Goal: Communication & Community: Ask a question

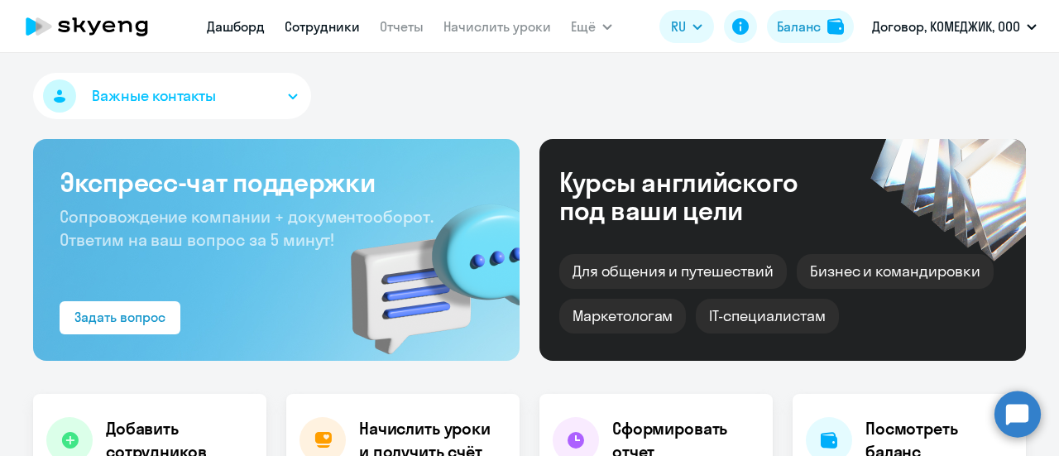
click at [343, 22] on link "Сотрудники" at bounding box center [322, 26] width 75 height 17
select select "30"
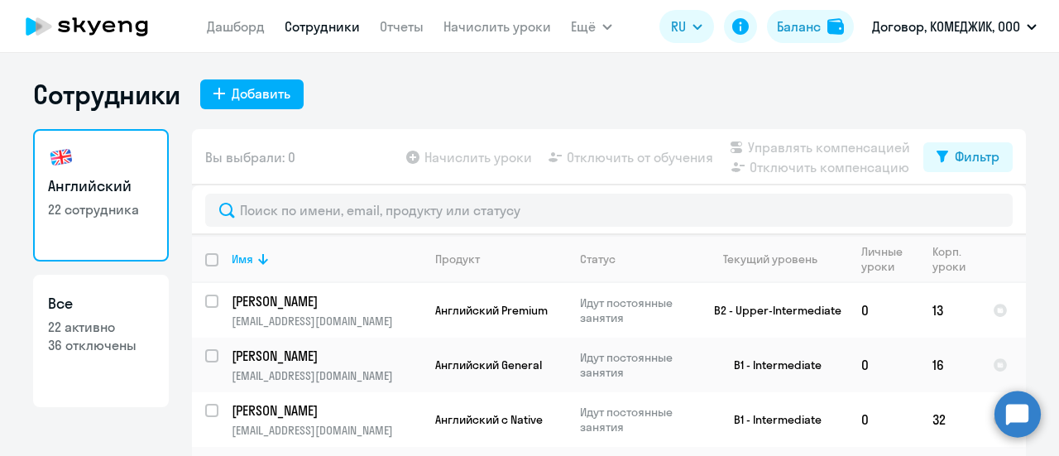
click at [99, 351] on p "36 отключены" at bounding box center [101, 345] width 106 height 18
select select "30"
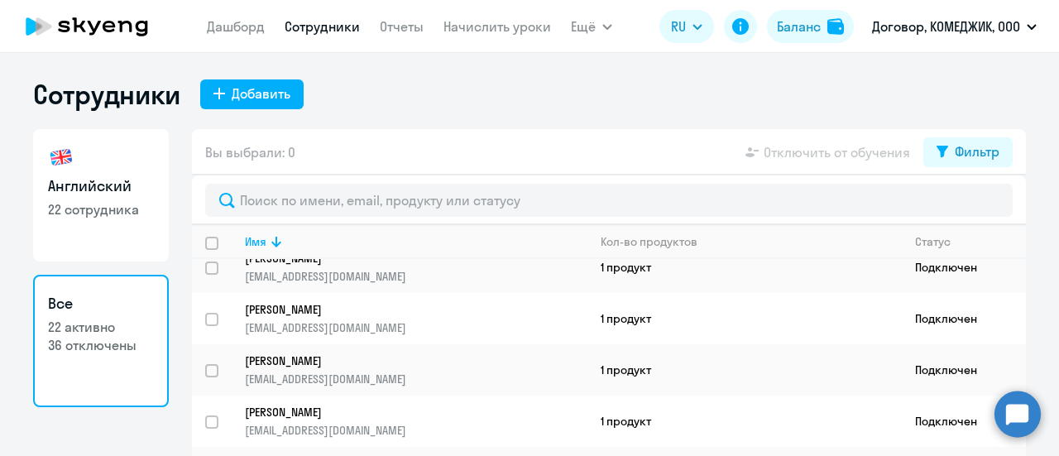
scroll to position [63, 0]
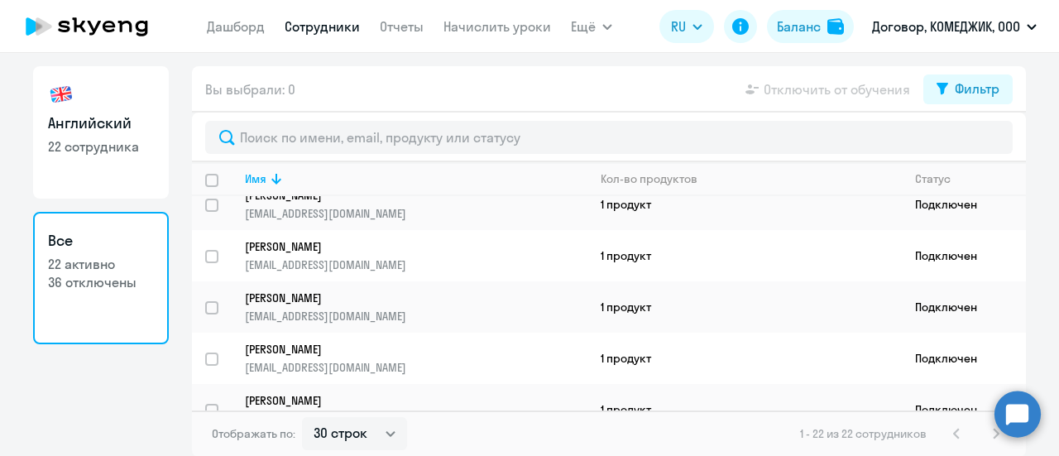
drag, startPoint x: 127, startPoint y: 205, endPoint x: 125, endPoint y: 184, distance: 20.8
click at [127, 200] on div "Английский 22 сотрудника Все 22 активно 36 отключены" at bounding box center [101, 229] width 136 height 327
click at [126, 177] on link "Английский 22 сотрудника" at bounding box center [101, 132] width 136 height 132
select select "30"
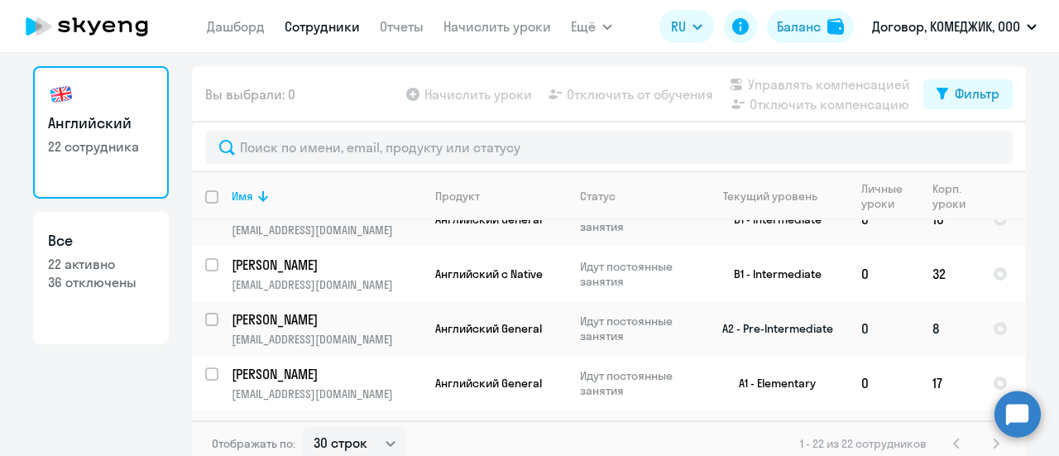
scroll to position [165, 0]
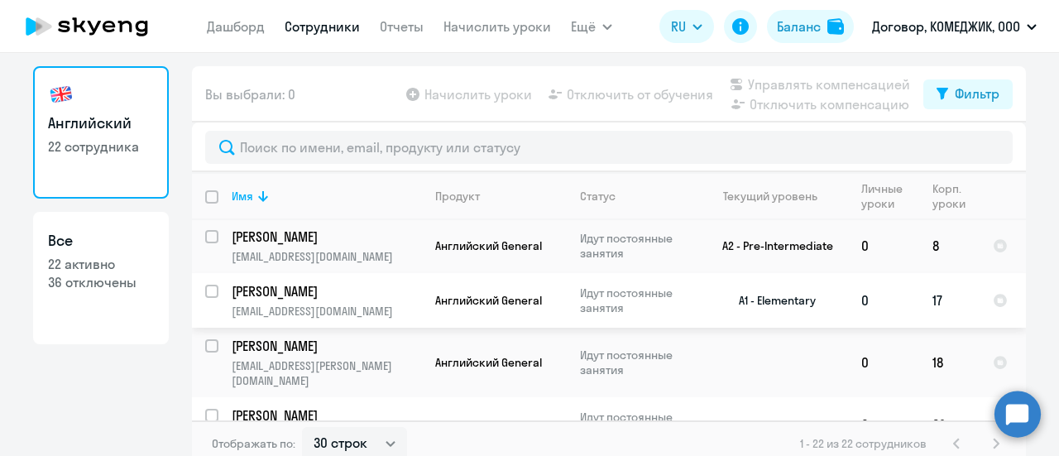
click at [205, 290] on input "select row 4347630" at bounding box center [221, 301] width 33 height 33
checkbox input "true"
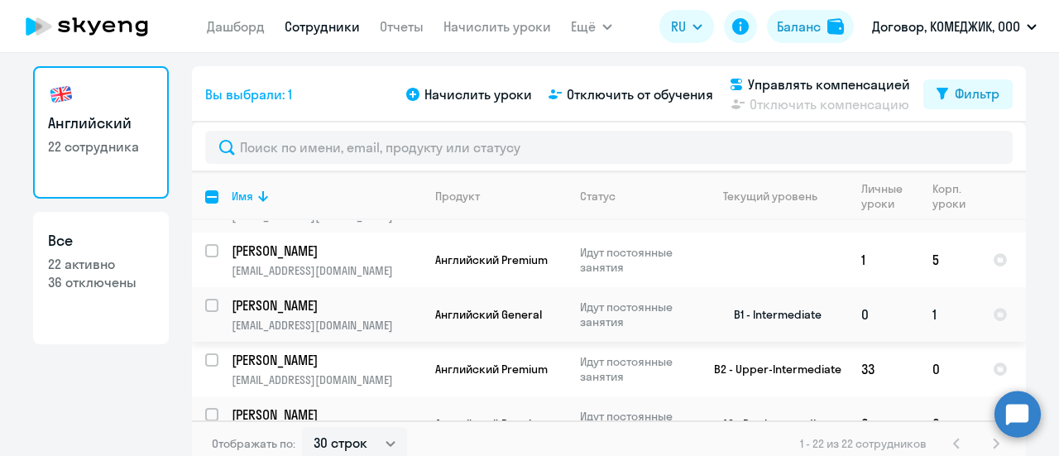
scroll to position [73, 0]
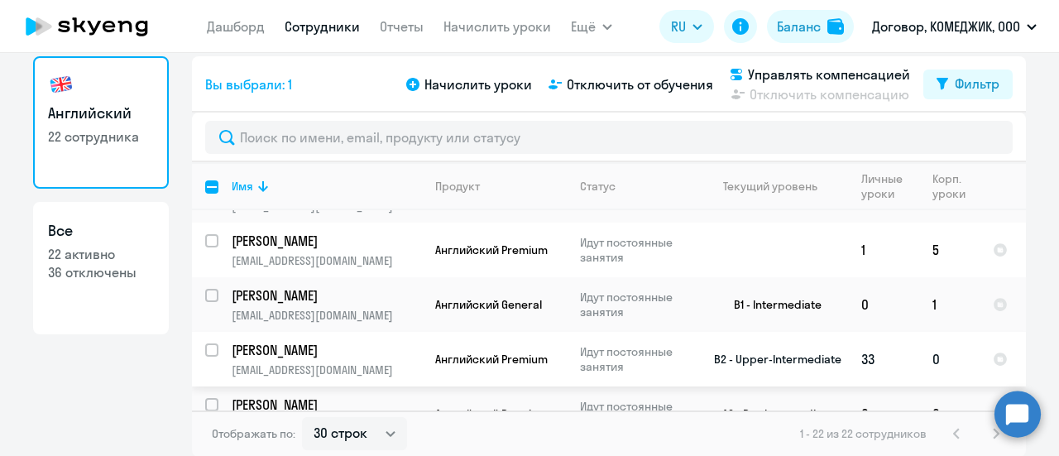
click at [205, 343] on input "select row 13864101" at bounding box center [221, 359] width 33 height 33
checkbox input "true"
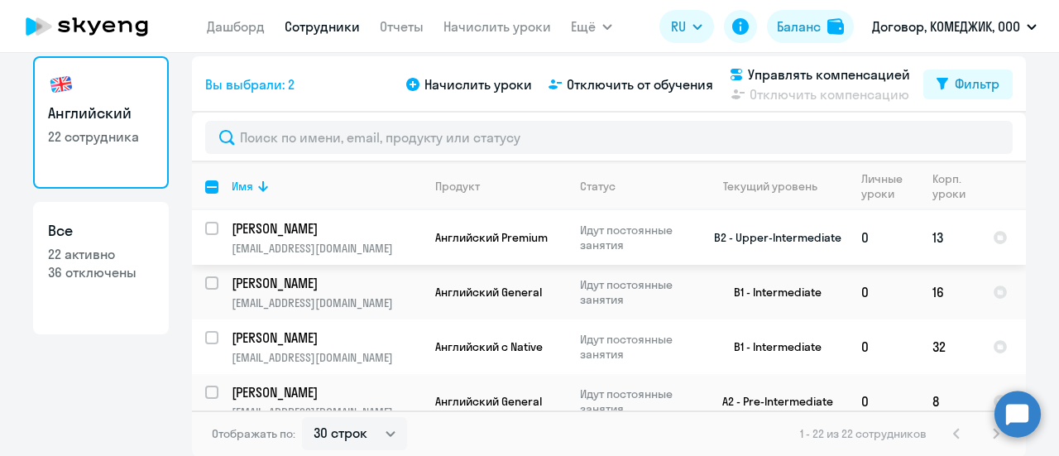
scroll to position [83, 0]
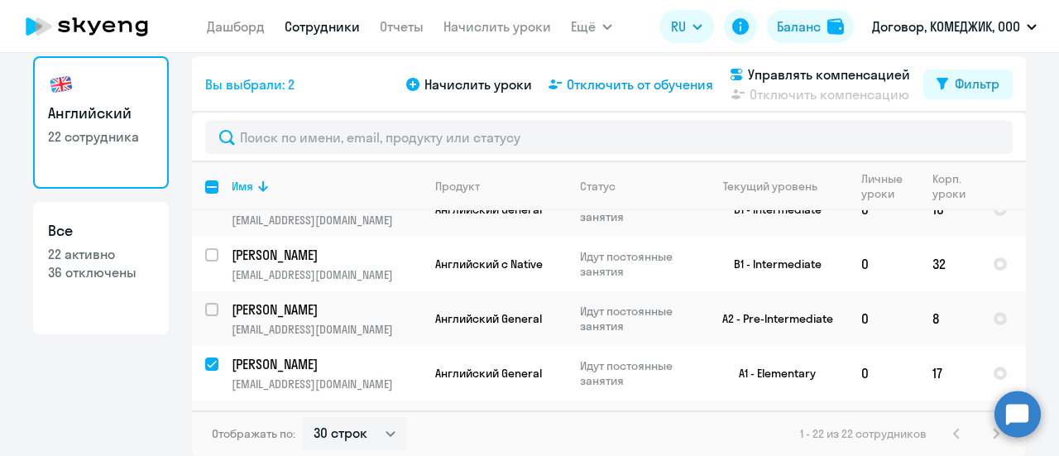
click at [654, 89] on span "Отключить от обучения" at bounding box center [640, 84] width 146 height 20
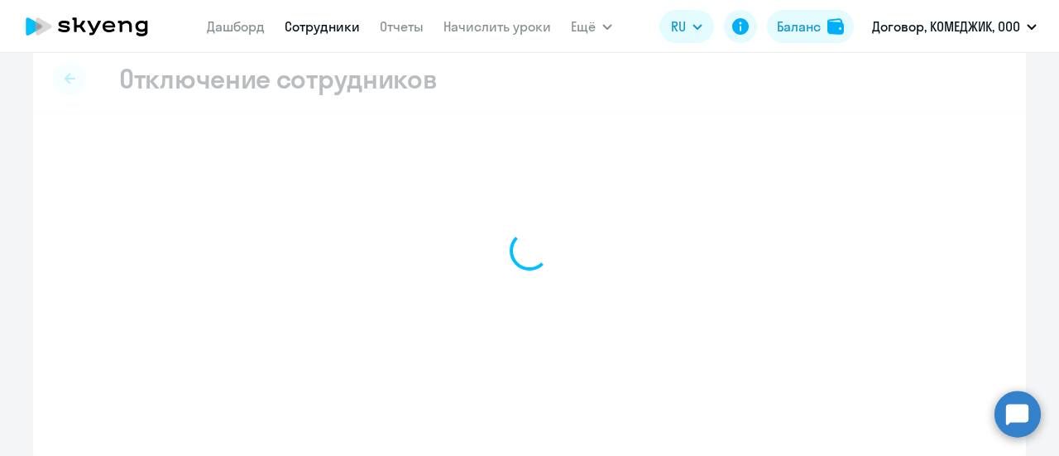
scroll to position [20, 0]
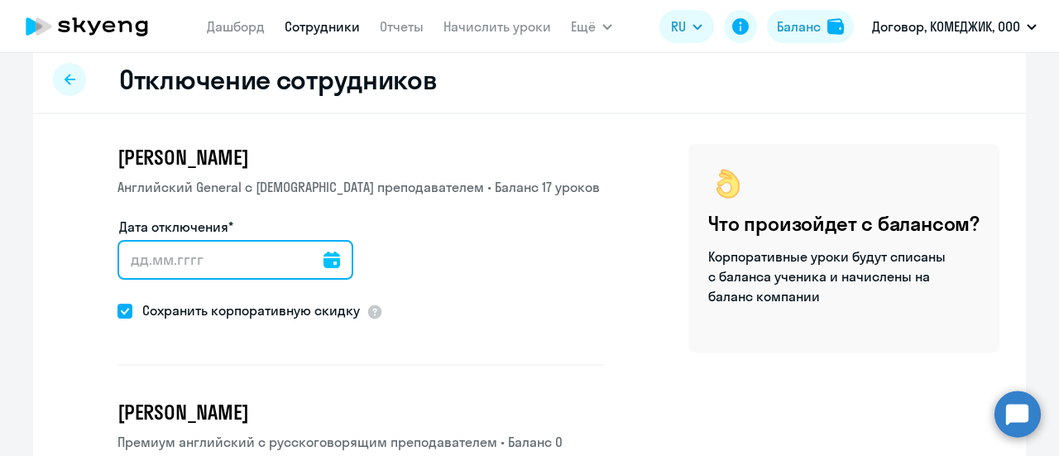
click at [332, 262] on input "Дата отключения*" at bounding box center [235, 260] width 236 height 40
click at [266, 256] on input "Дата отключения*" at bounding box center [235, 260] width 236 height 40
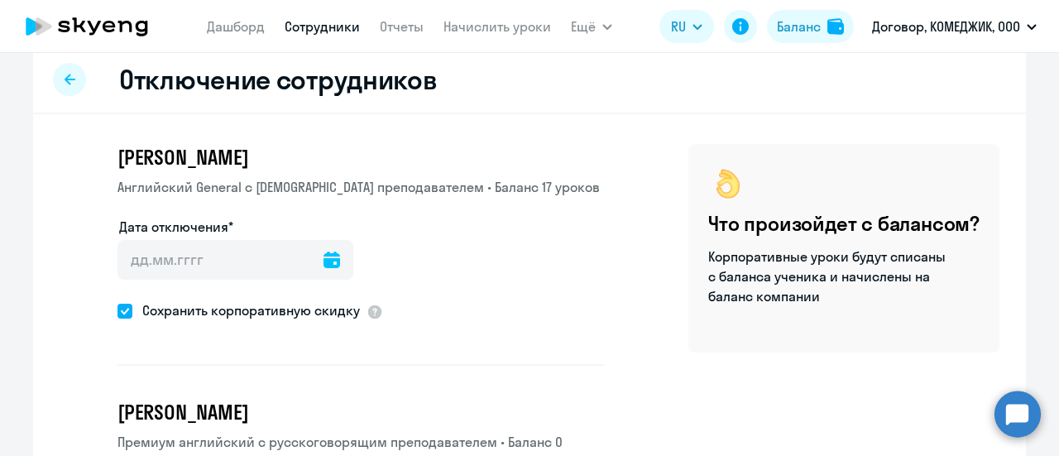
click at [323, 268] on div at bounding box center [331, 260] width 17 height 40
click at [323, 261] on icon at bounding box center [331, 259] width 17 height 17
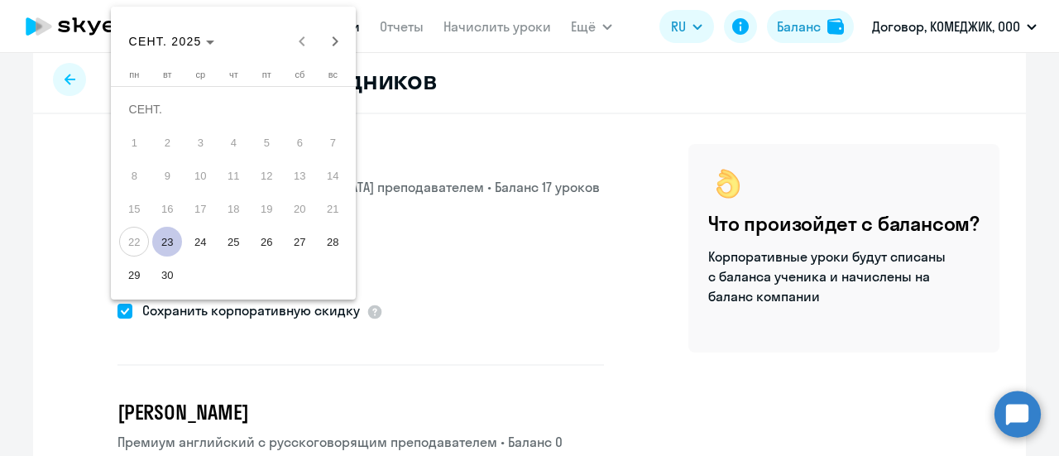
click at [170, 247] on span "23" at bounding box center [167, 242] width 30 height 30
type input "[DATE]"
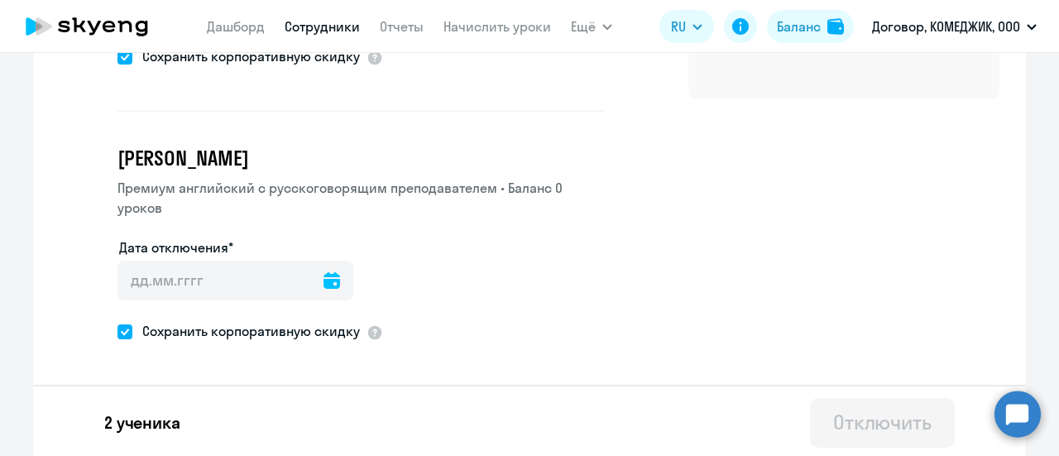
scroll to position [0, 0]
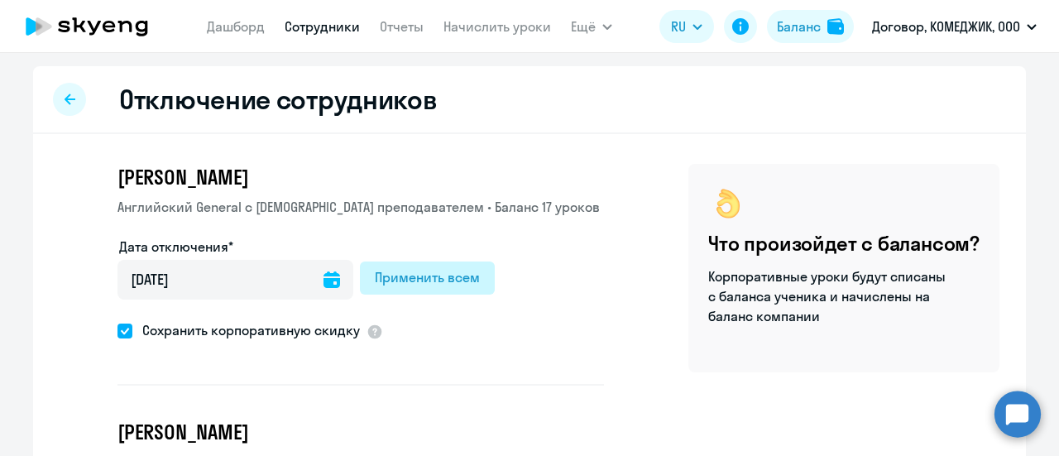
click at [430, 280] on div "Применить всем" at bounding box center [427, 277] width 105 height 20
type input "[DATE]"
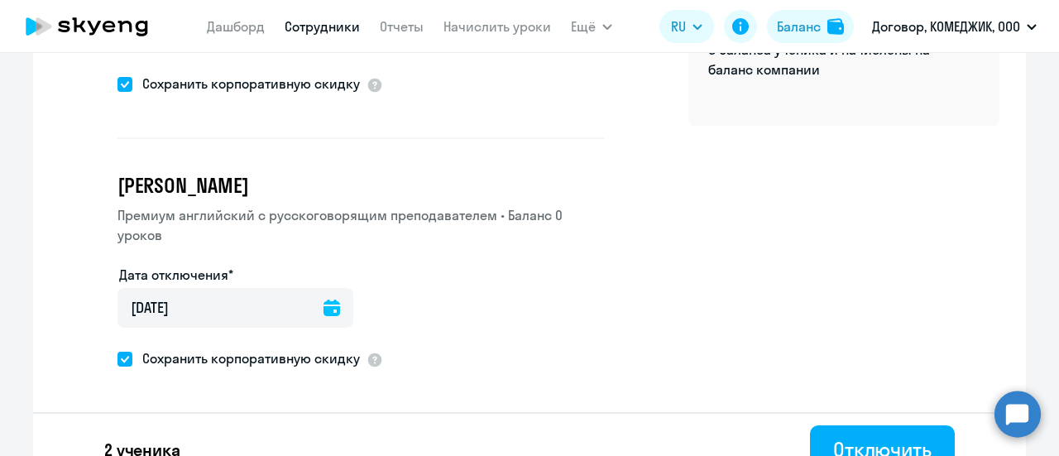
scroll to position [274, 0]
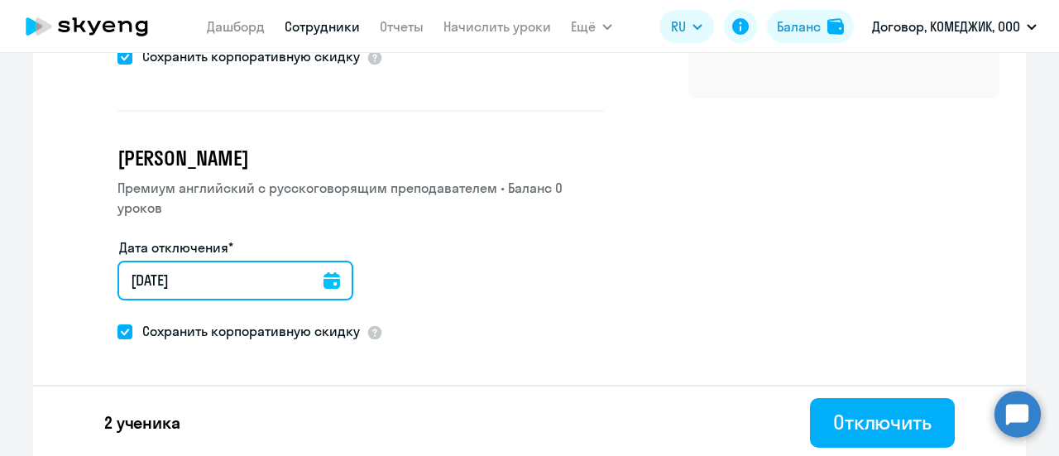
click at [290, 286] on input "[DATE]" at bounding box center [235, 281] width 236 height 40
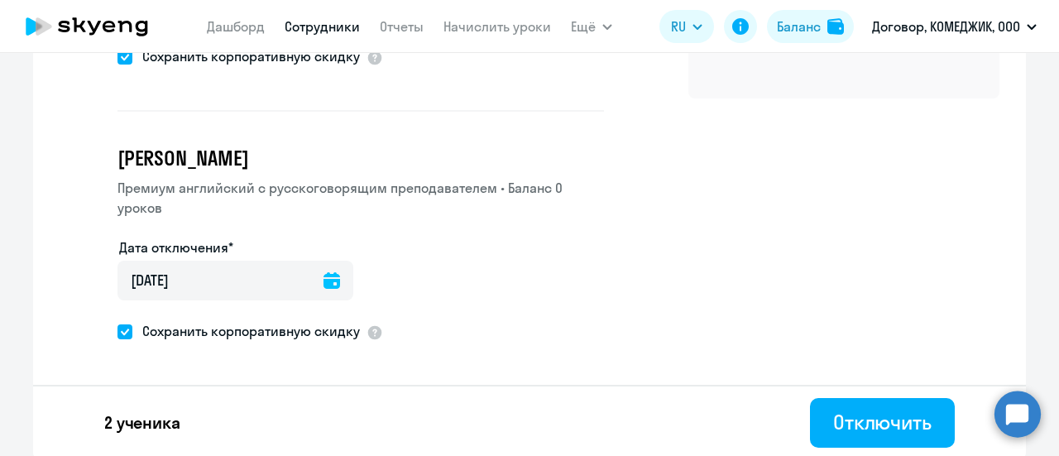
click at [323, 281] on icon at bounding box center [331, 280] width 17 height 17
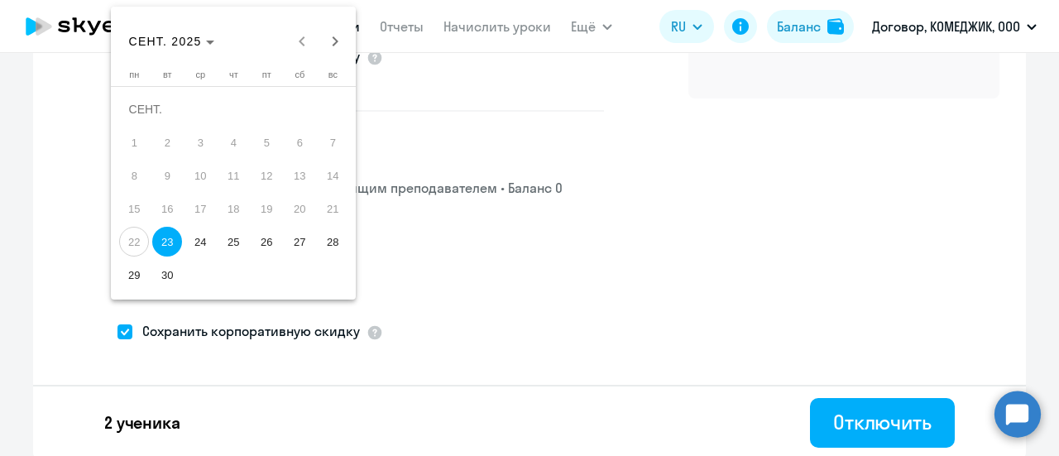
click at [500, 270] on div at bounding box center [529, 228] width 1059 height 456
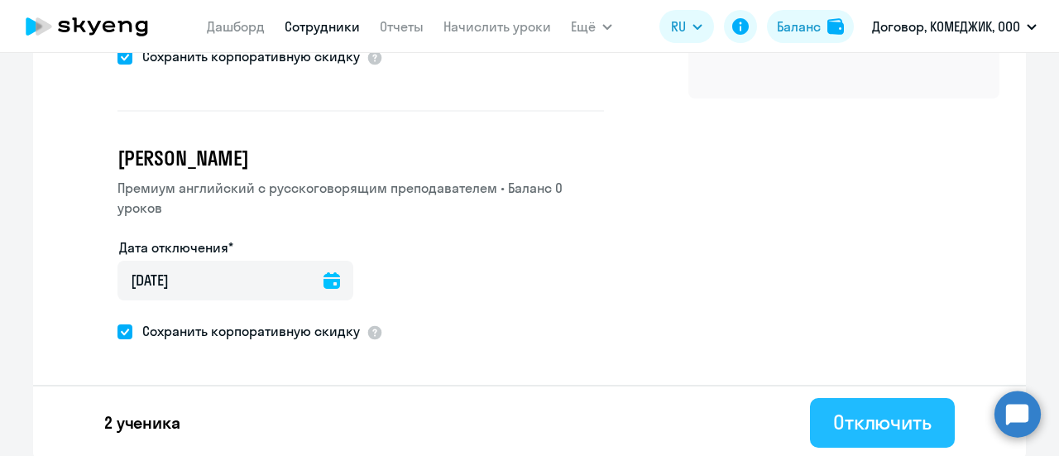
click at [918, 419] on div "Отключить" at bounding box center [882, 422] width 98 height 26
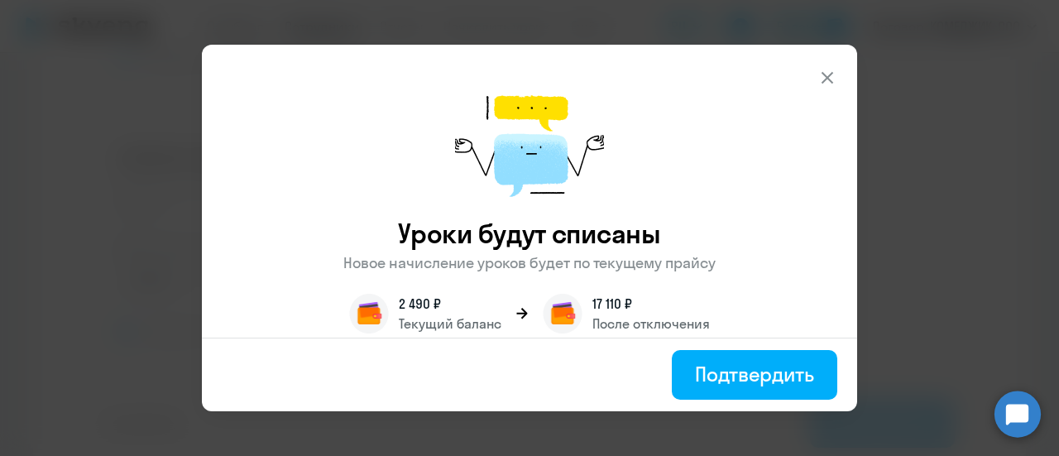
scroll to position [94, 0]
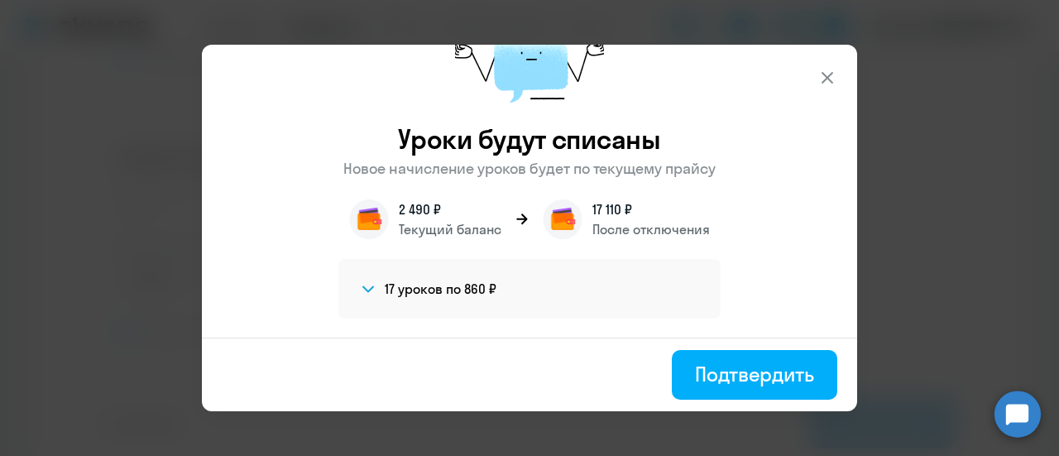
click at [414, 280] on h4 "17 уроков по 860 ₽" at bounding box center [441, 289] width 112 height 18
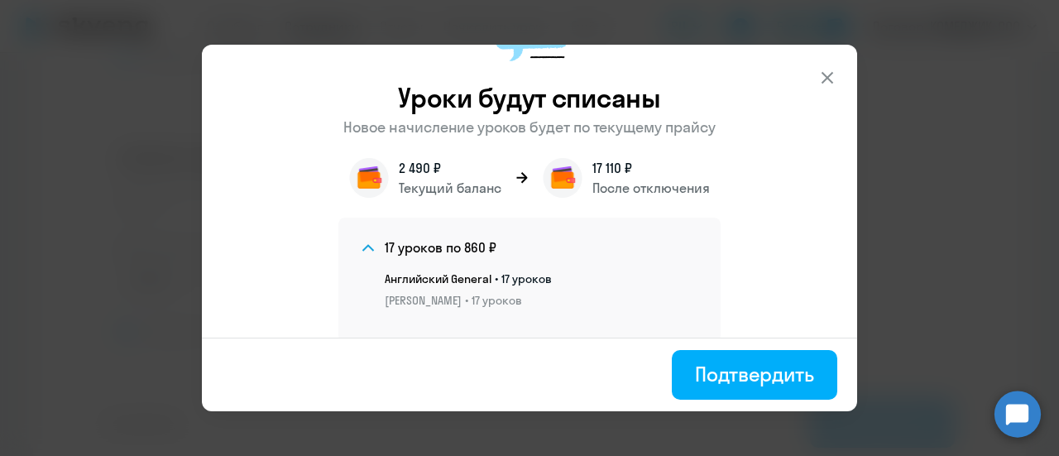
scroll to position [159, 0]
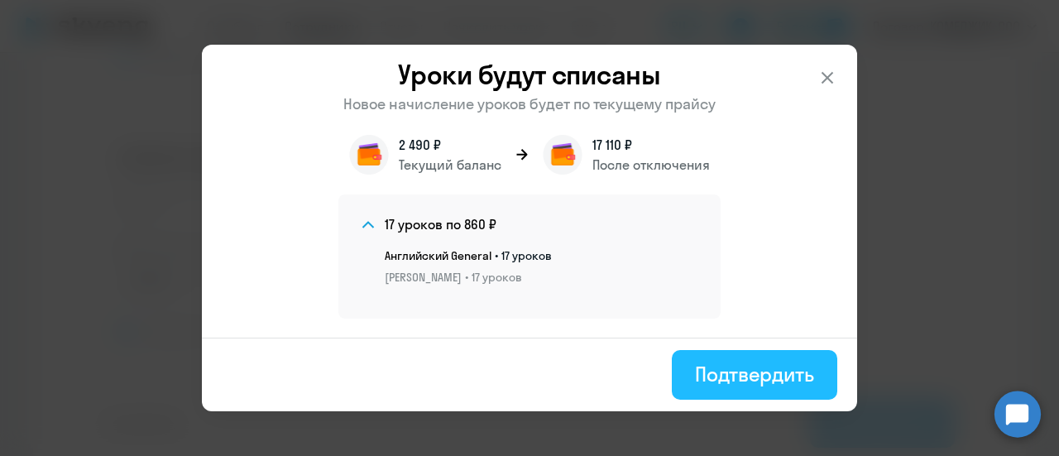
click at [720, 381] on div "Подтвердить" at bounding box center [754, 374] width 119 height 26
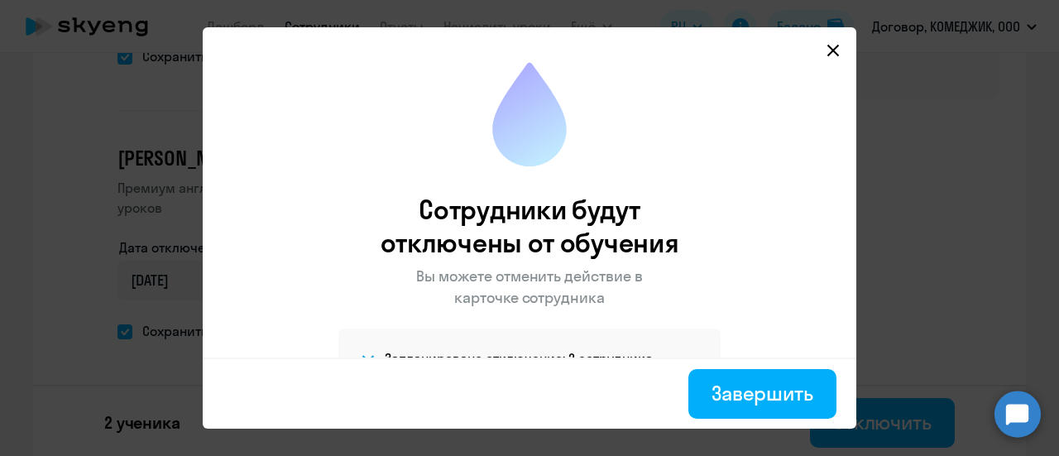
scroll to position [57, 0]
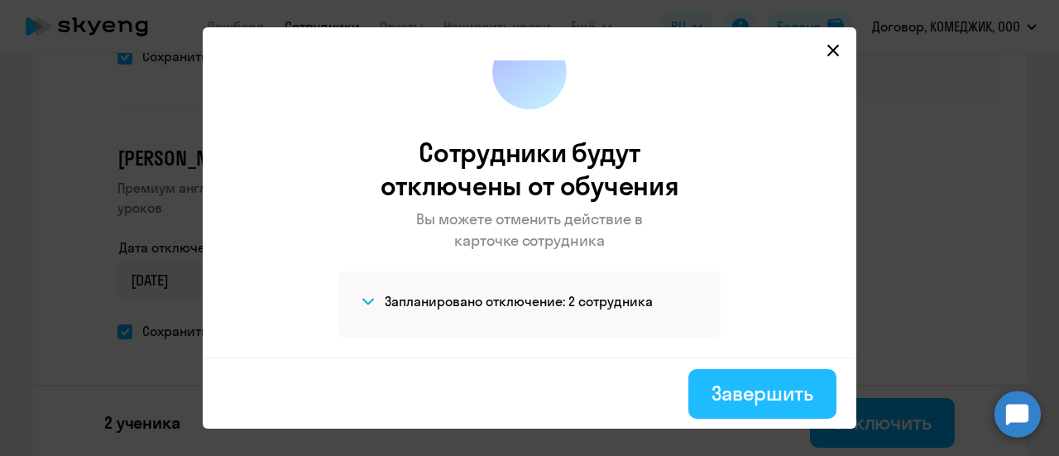
click at [754, 390] on div "Завершить" at bounding box center [762, 393] width 102 height 26
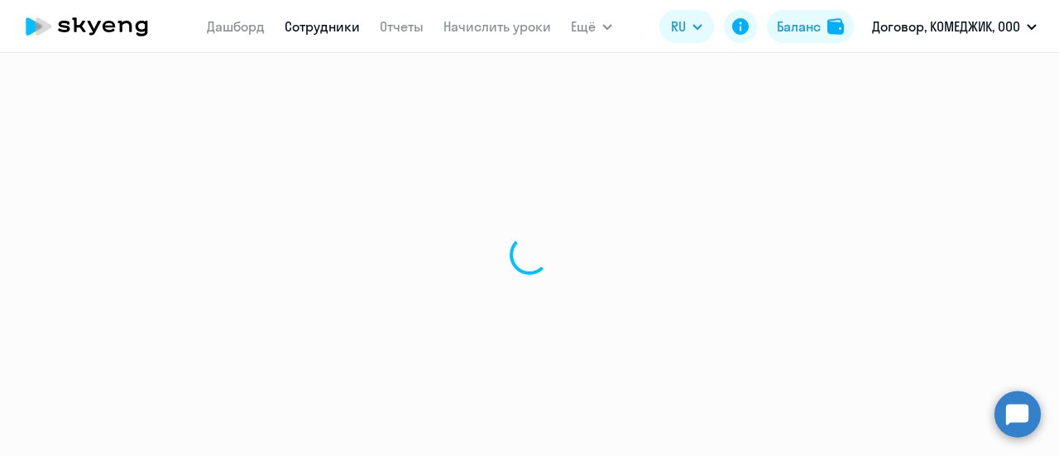
select select "30"
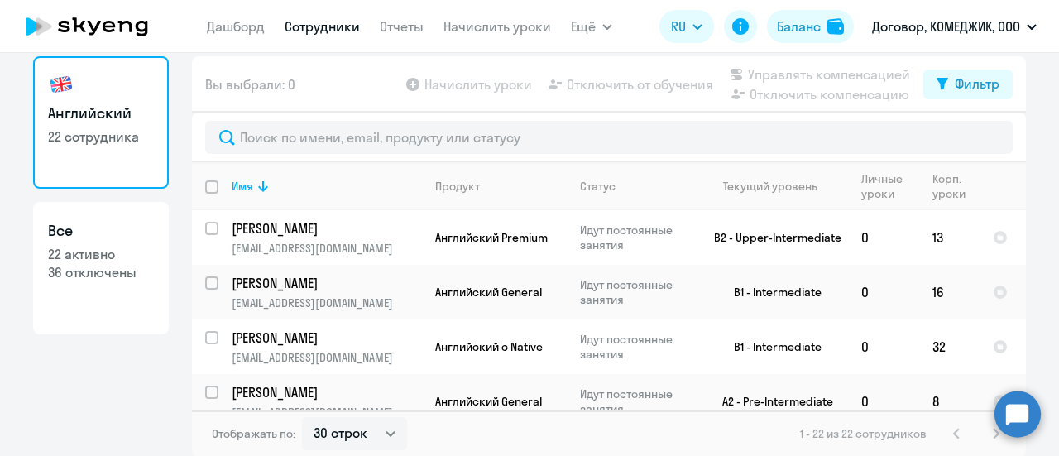
click at [95, 279] on p "36 отключены" at bounding box center [101, 272] width 106 height 18
select select "30"
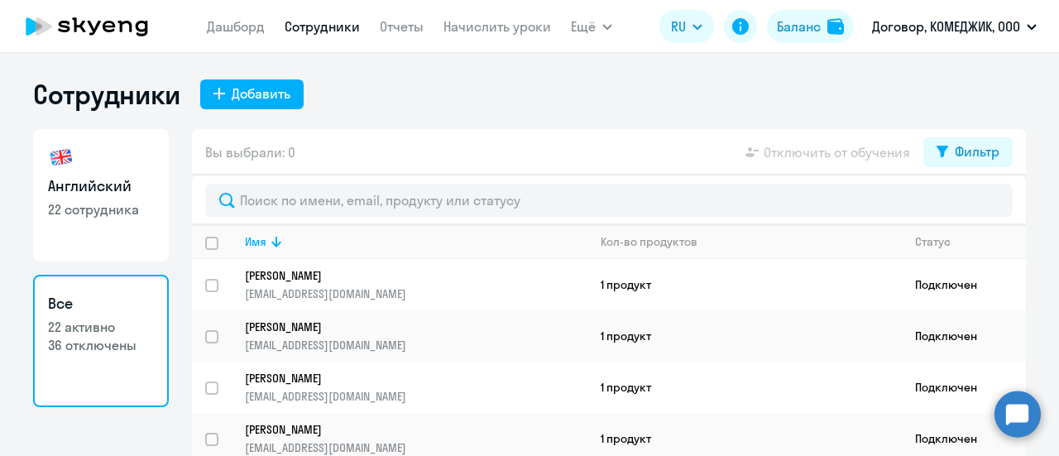
click at [88, 17] on icon at bounding box center [87, 26] width 146 height 41
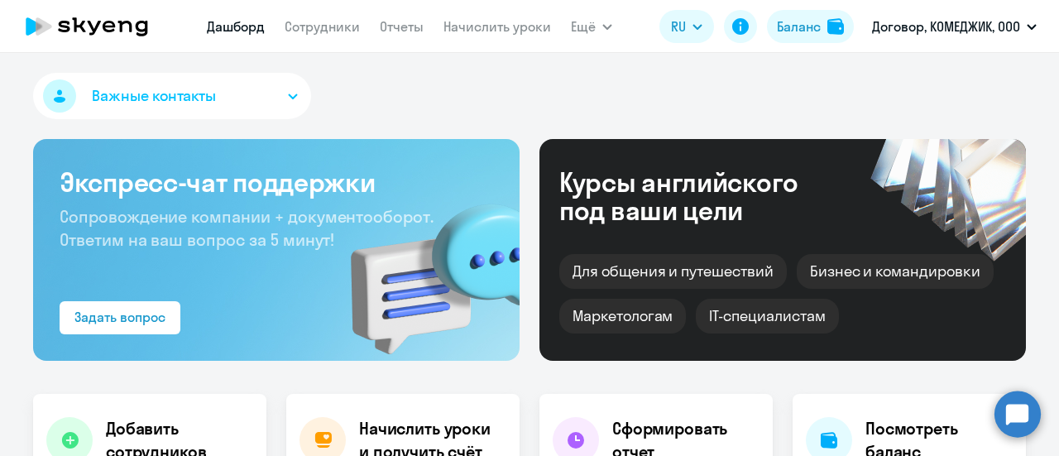
select select "30"
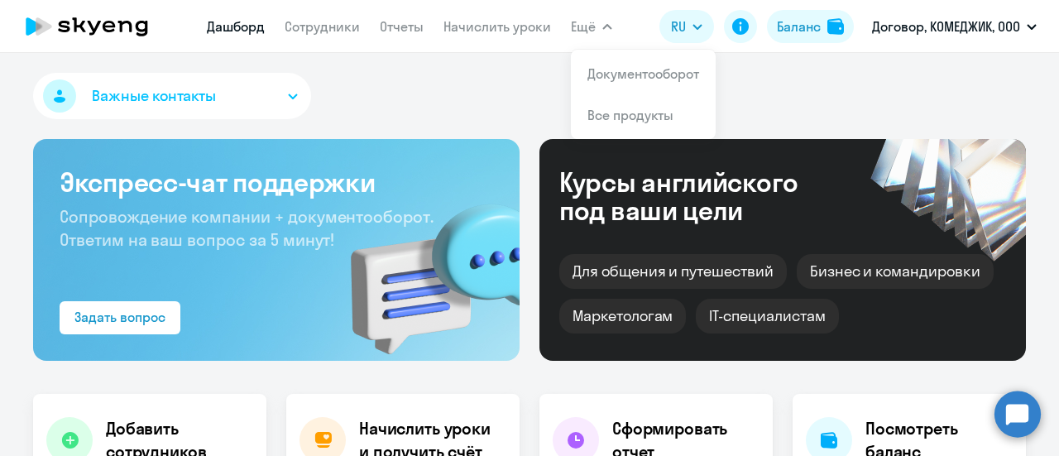
click at [592, 27] on span "Ещё" at bounding box center [583, 27] width 25 height 20
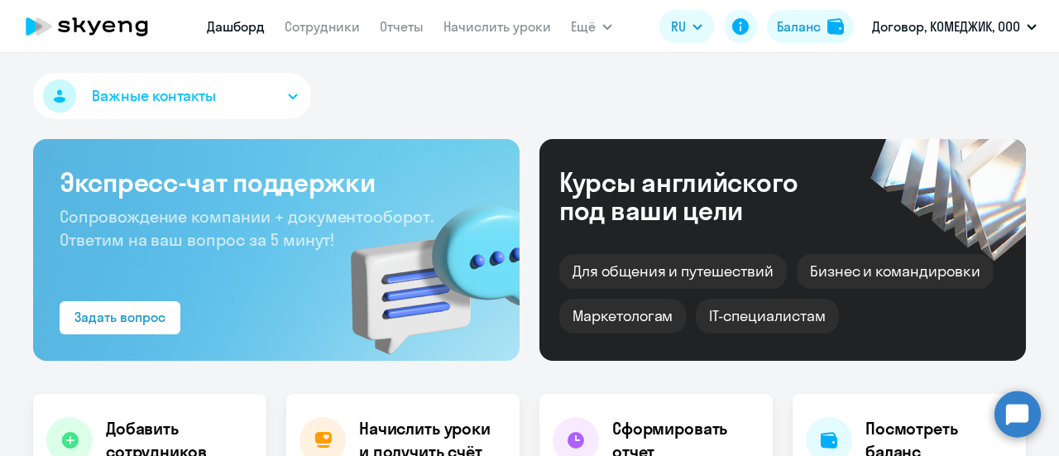
click at [191, 98] on span "Важные контакты" at bounding box center [154, 96] width 124 height 22
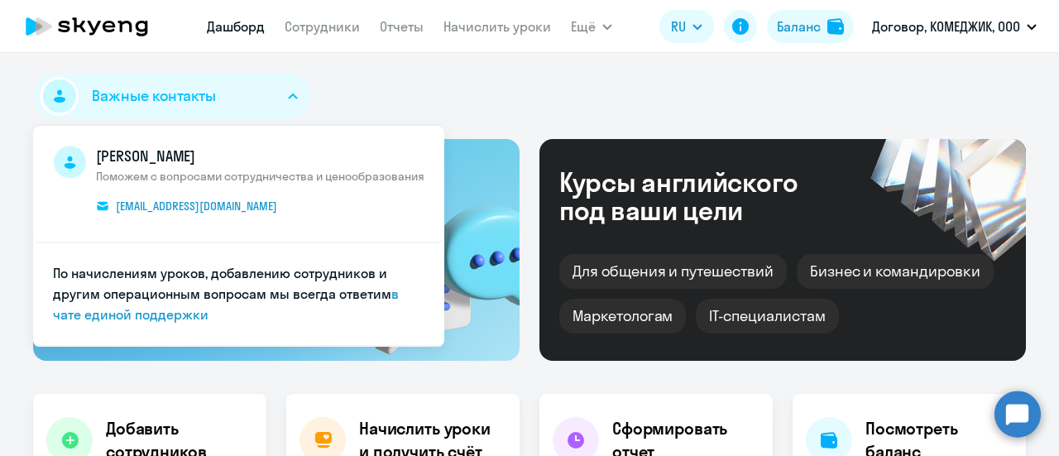
click at [192, 98] on span "Важные контакты" at bounding box center [154, 96] width 124 height 22
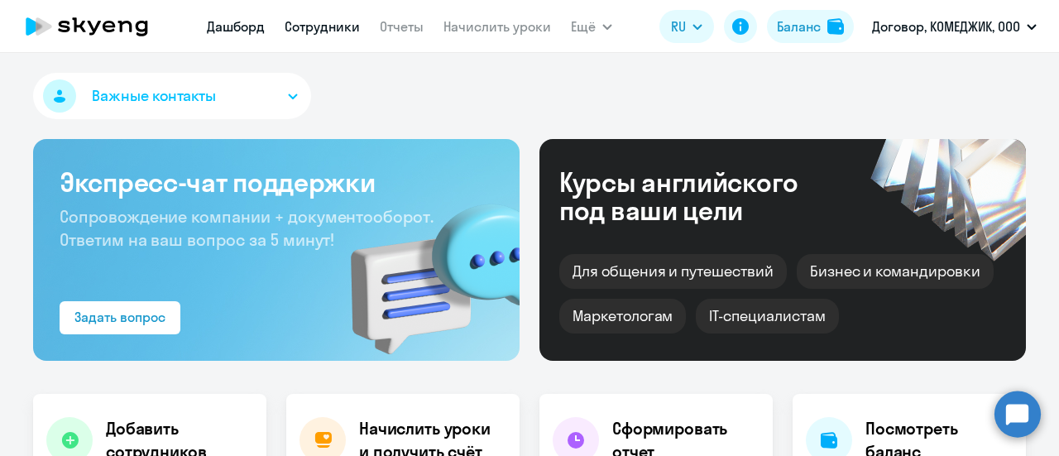
click at [316, 22] on link "Сотрудники" at bounding box center [322, 26] width 75 height 17
select select "30"
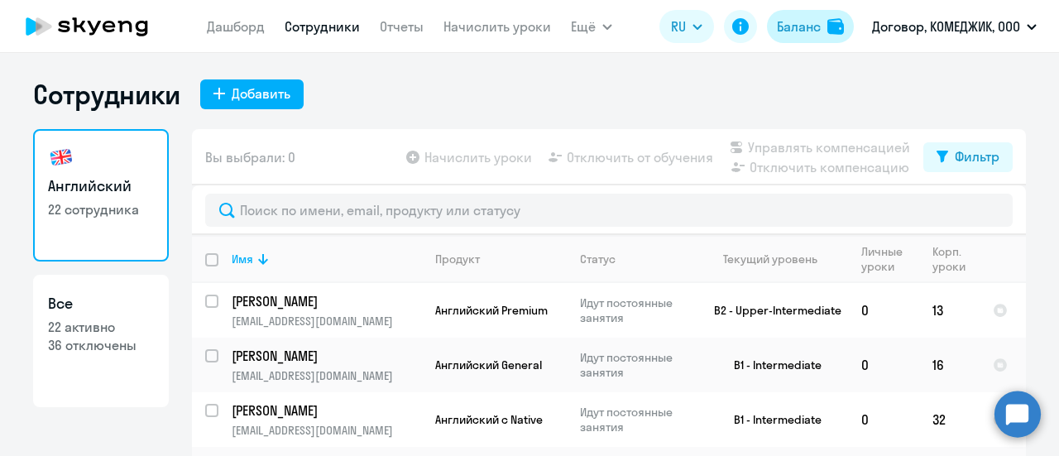
click at [796, 14] on button "Баланс" at bounding box center [810, 26] width 87 height 33
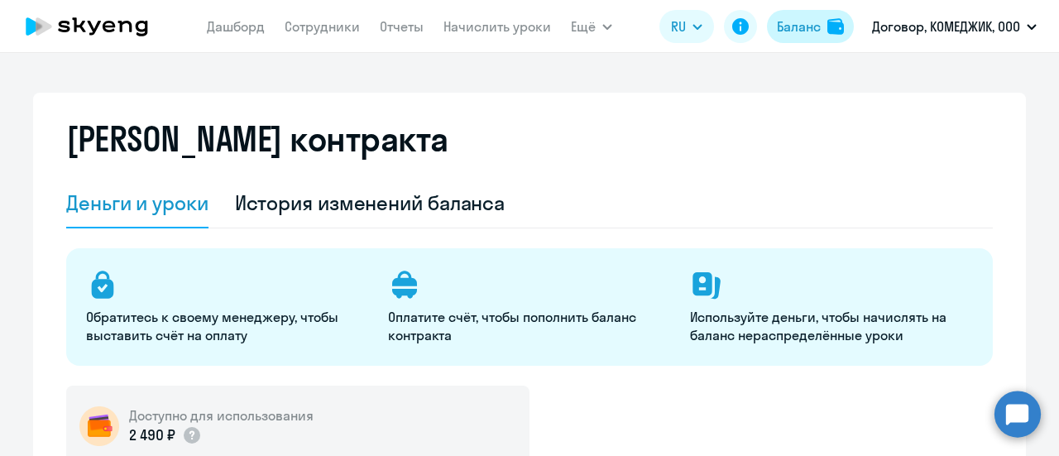
select select "english_adult_not_native_speaker"
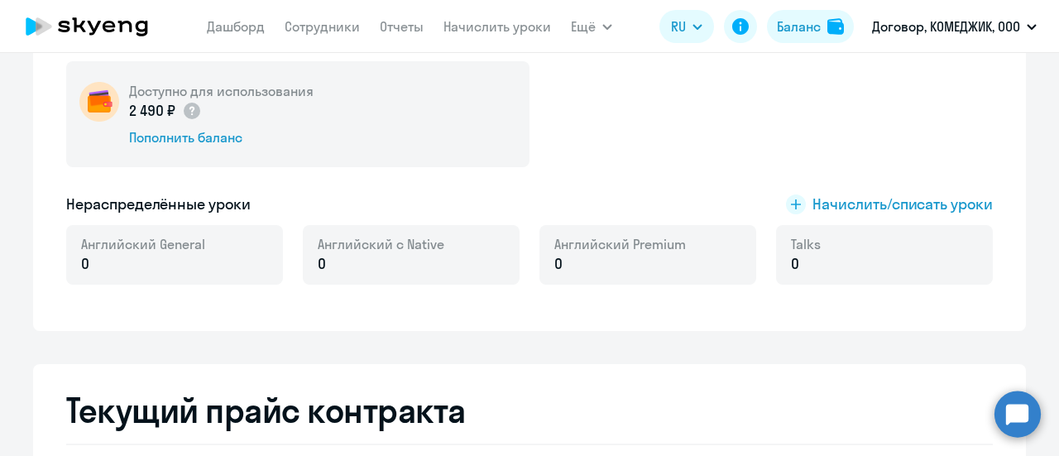
scroll to position [331, 0]
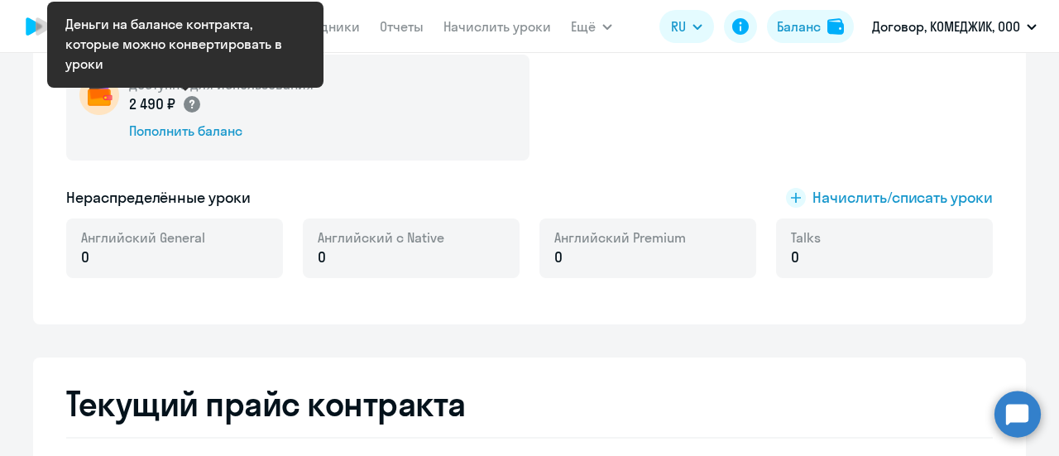
click at [189, 108] on icon at bounding box center [191, 104] width 5 height 9
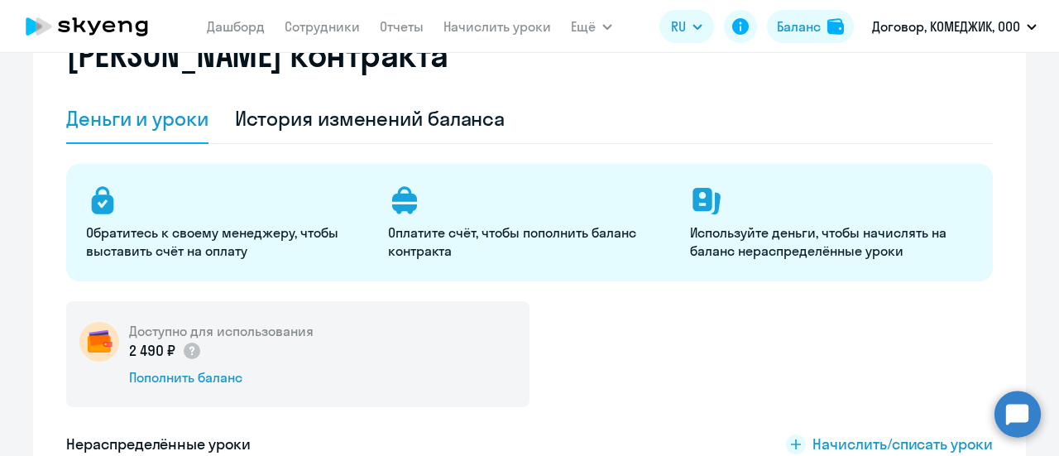
scroll to position [0, 0]
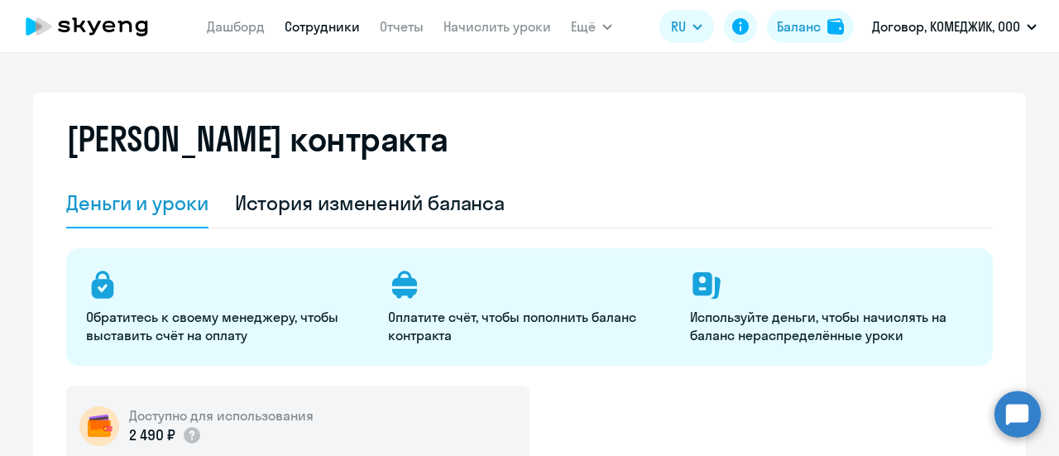
click at [342, 21] on link "Сотрудники" at bounding box center [322, 26] width 75 height 17
select select "30"
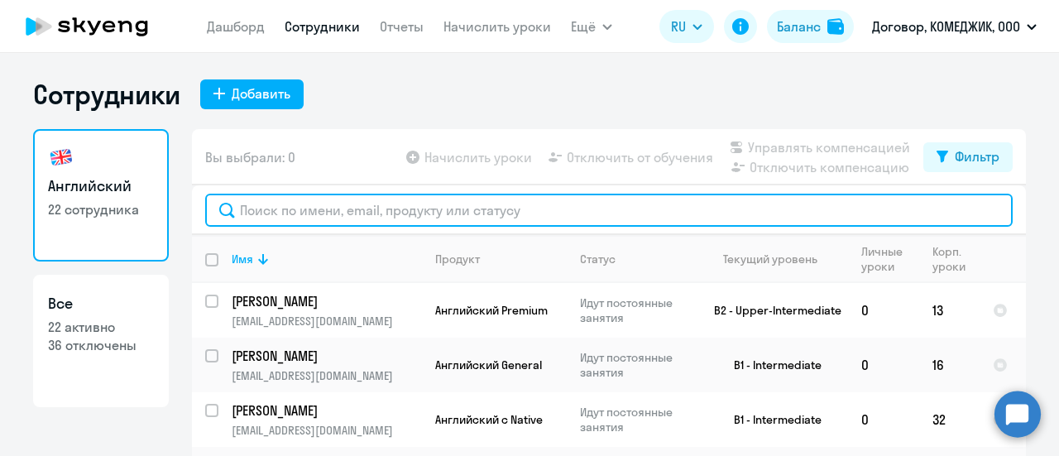
click at [438, 211] on input "text" at bounding box center [608, 210] width 807 height 33
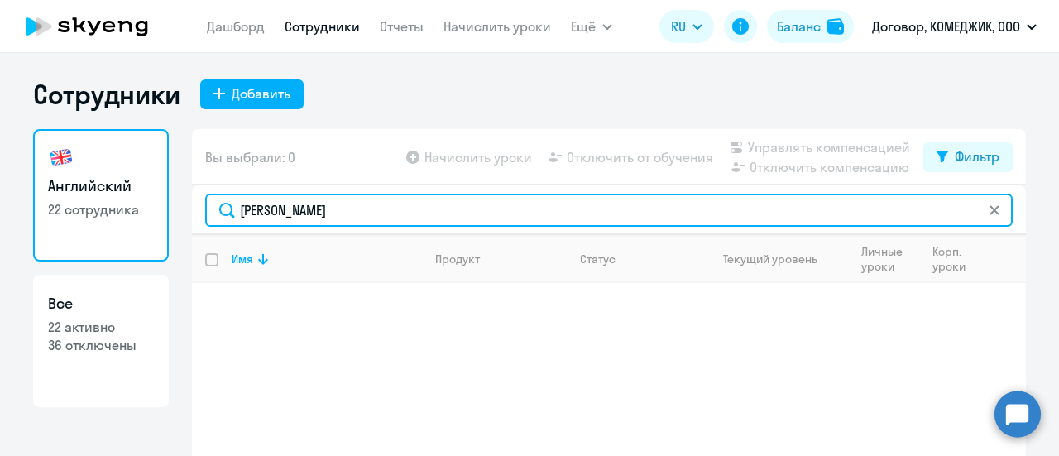
type input "[PERSON_NAME]"
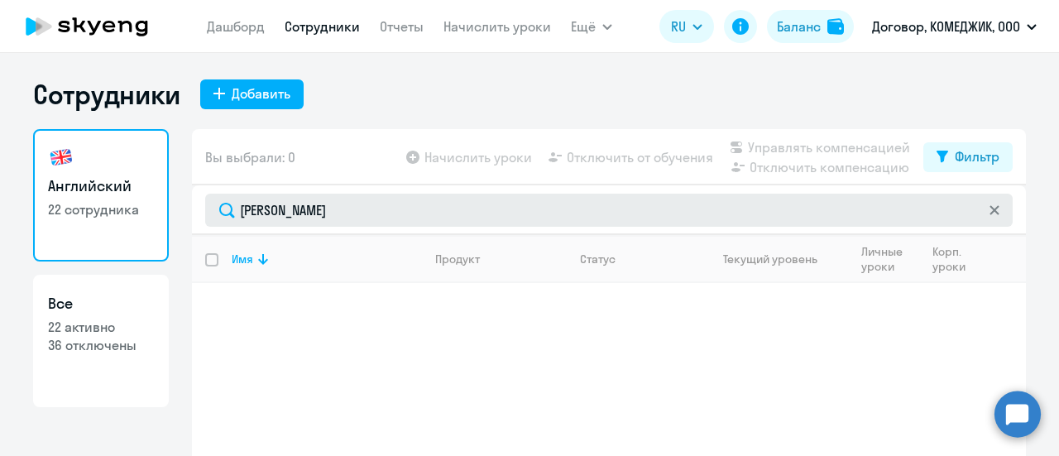
click at [993, 212] on svg-icon at bounding box center [994, 209] width 13 height 13
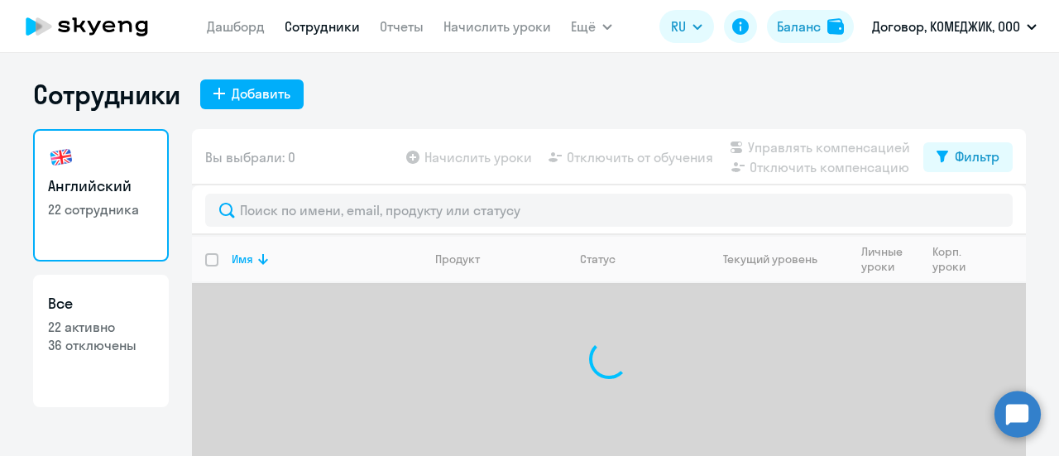
click at [104, 324] on p "22 активно" at bounding box center [101, 327] width 106 height 18
select select "30"
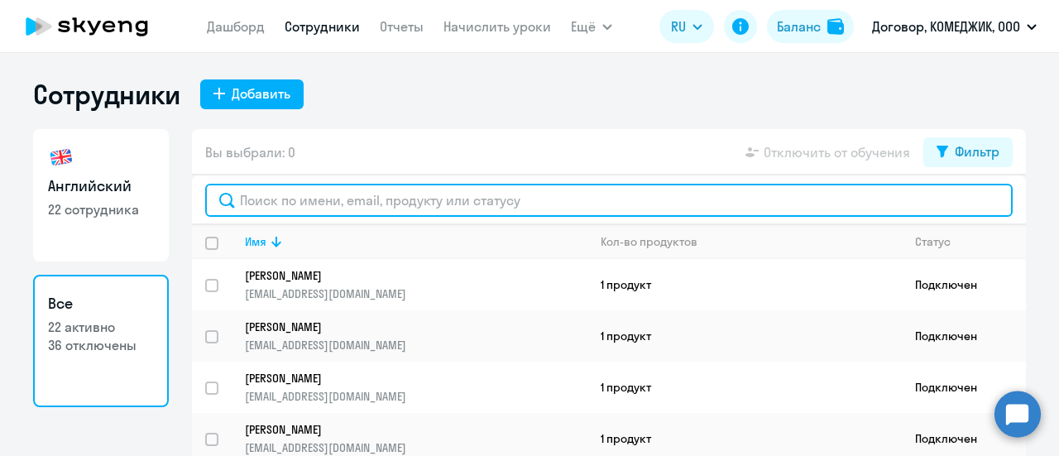
click at [247, 194] on input "text" at bounding box center [608, 200] width 807 height 33
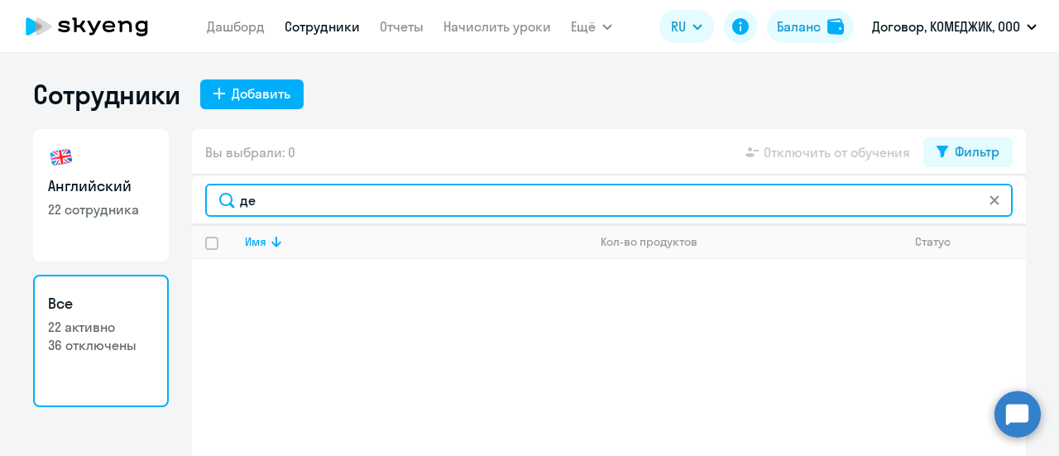
type input "де"
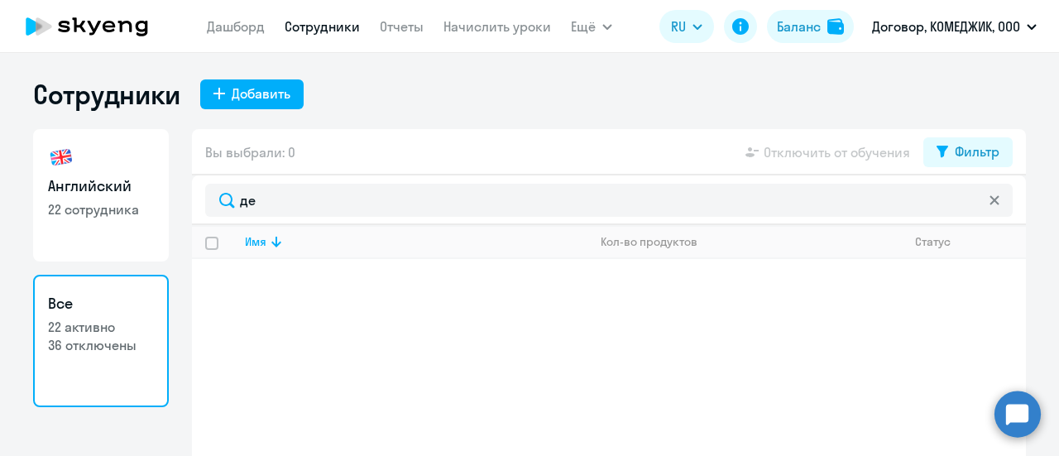
click at [120, 218] on p "22 сотрудника" at bounding box center [101, 209] width 106 height 18
select select "30"
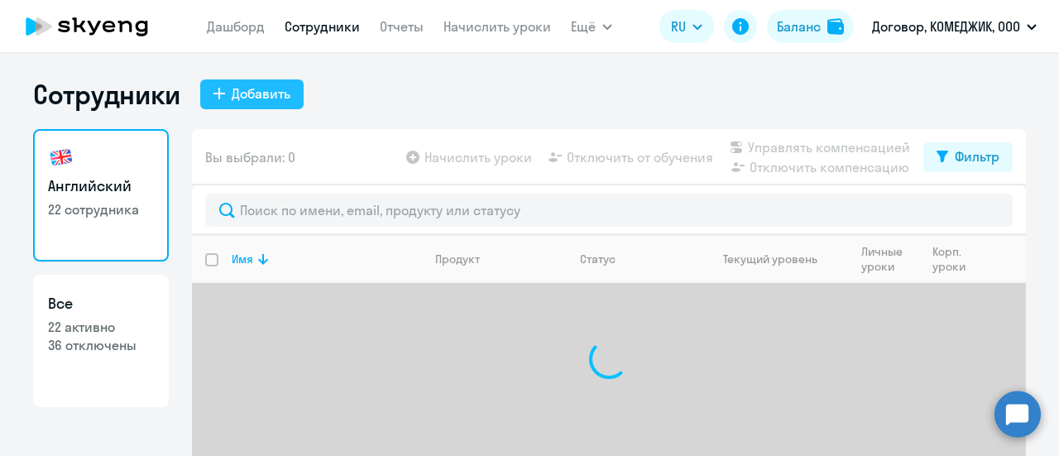
click at [218, 92] on button "Добавить" at bounding box center [251, 94] width 103 height 30
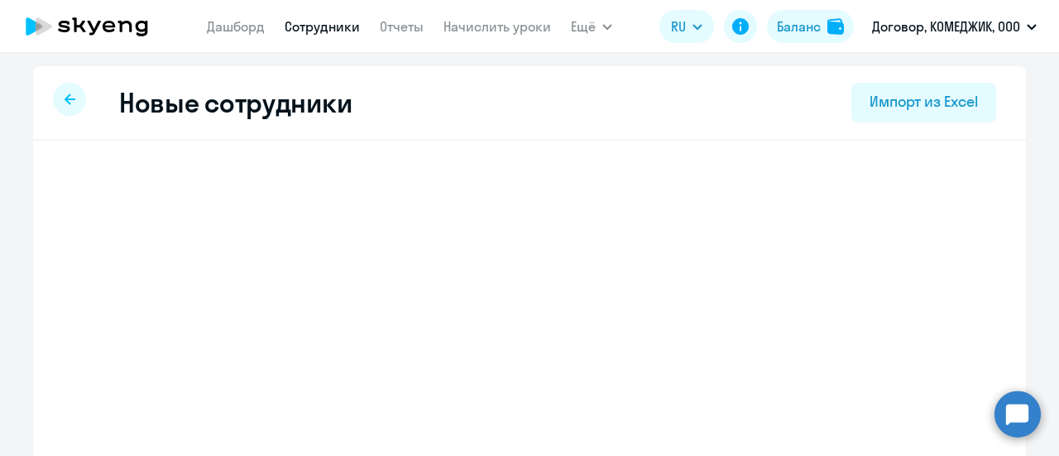
select select "english_adult_not_native_speaker"
select select "3"
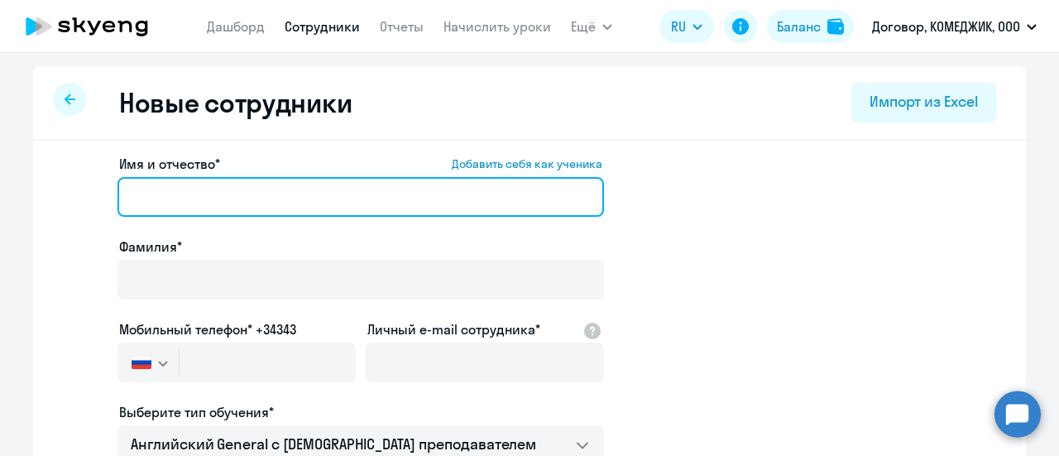
click at [328, 194] on input "Имя и отчество* Добавить себя как ученика" at bounding box center [360, 197] width 486 height 40
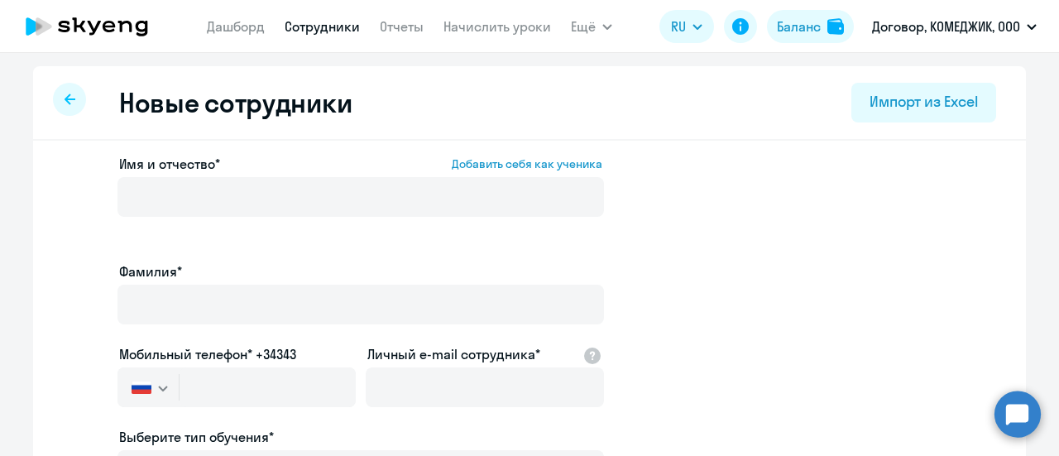
click at [782, 243] on app-new-student-form "Имя и отчество* Добавить себя как ученика [PERSON_NAME]* Мобильный телефон* +34…" at bounding box center [530, 461] width 940 height 615
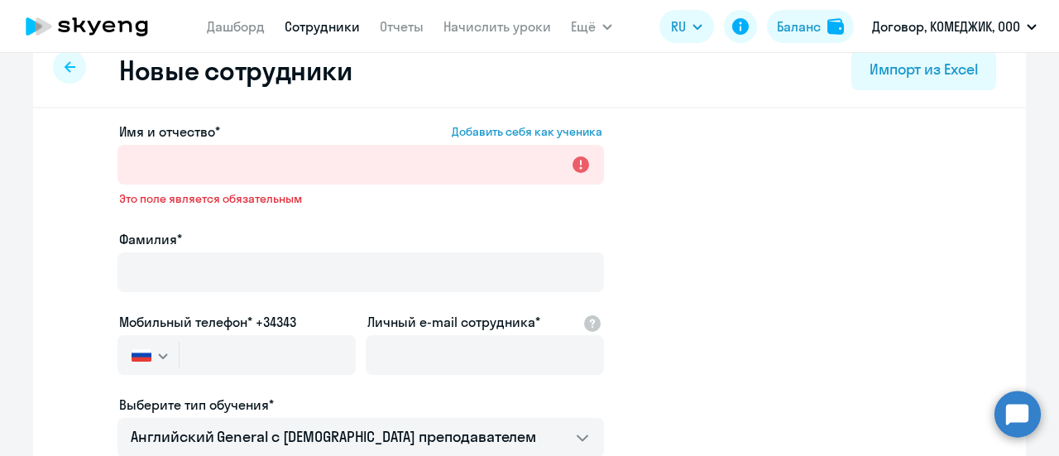
scroll to position [83, 0]
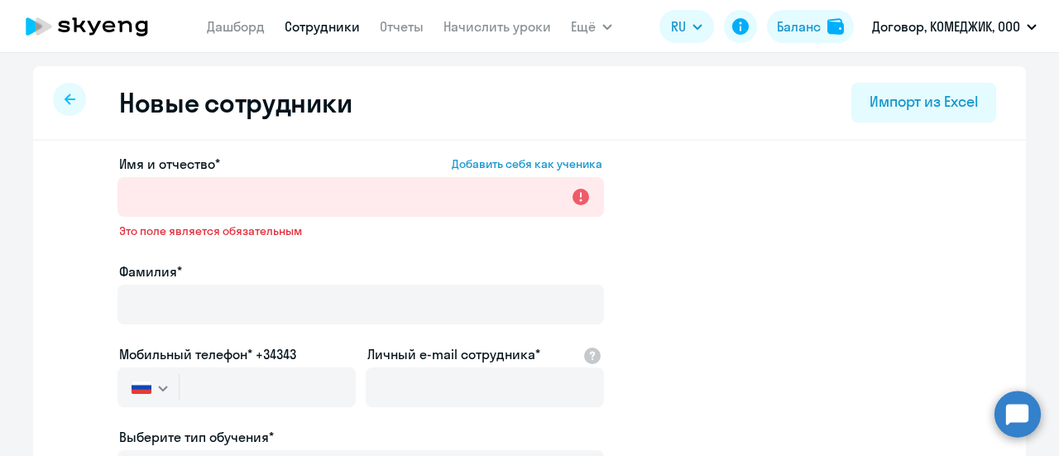
select select "30"
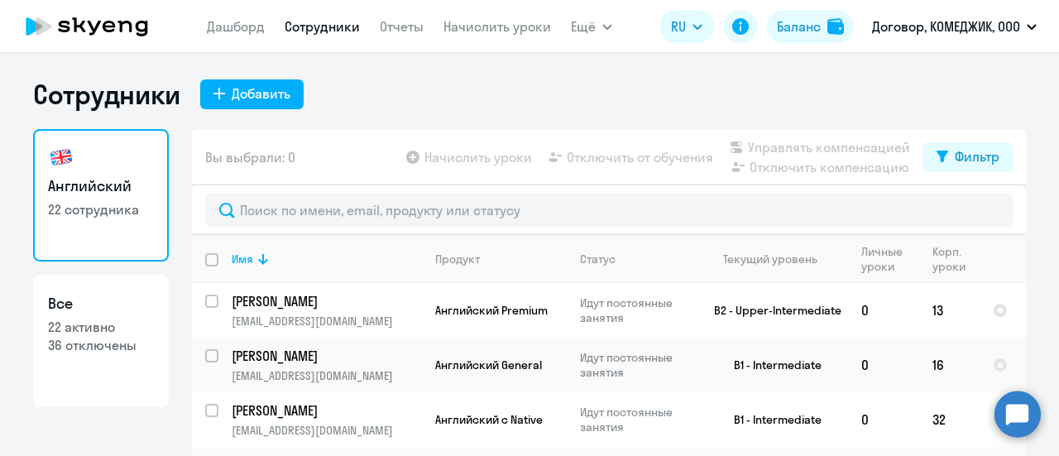
click at [323, 29] on link "Сотрудники" at bounding box center [322, 26] width 75 height 17
click at [472, 21] on link "Начислить уроки" at bounding box center [497, 26] width 108 height 17
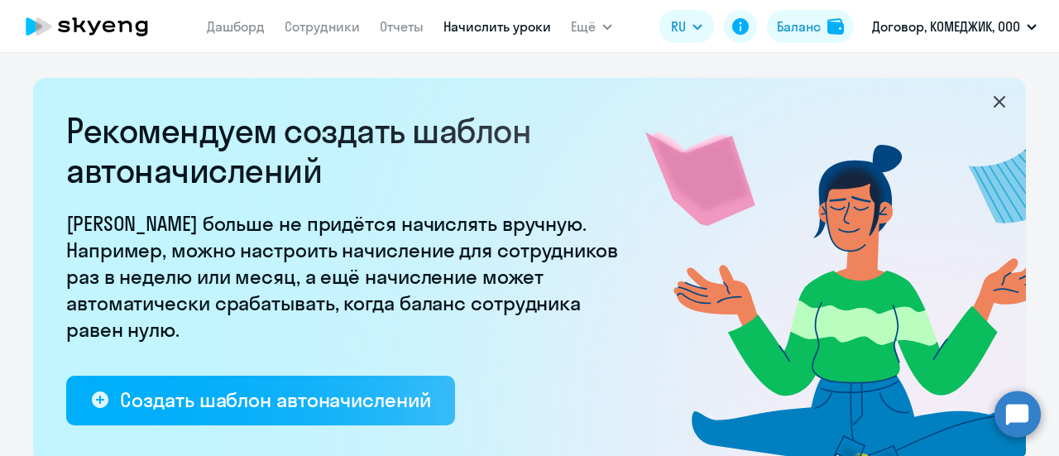
select select "10"
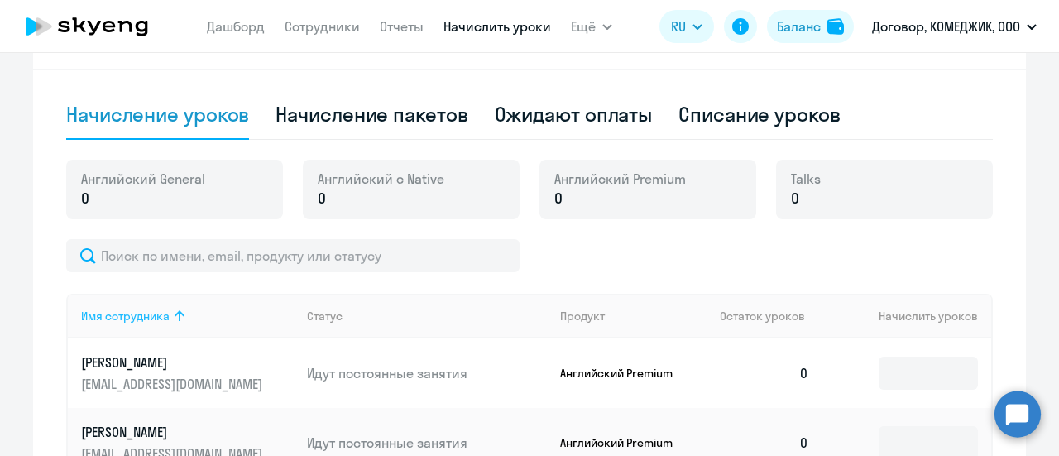
scroll to position [579, 0]
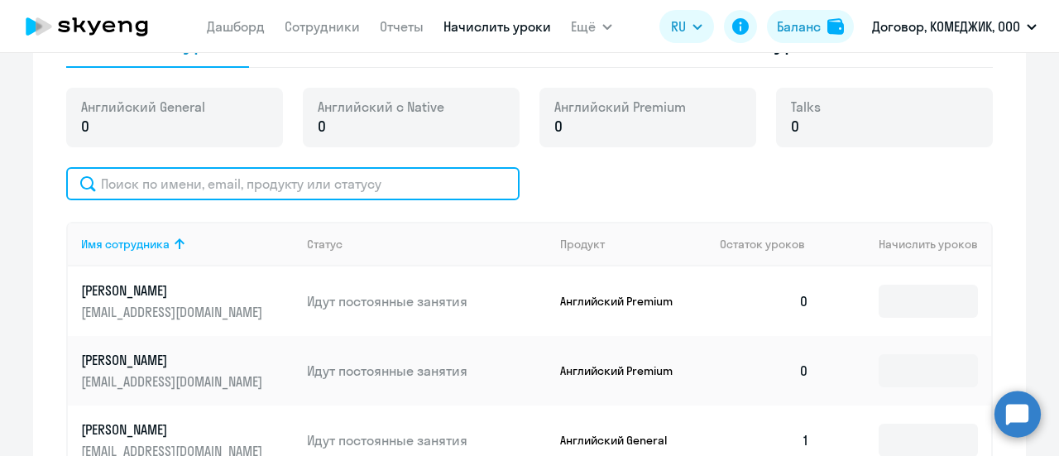
click at [225, 183] on input "text" at bounding box center [292, 183] width 453 height 33
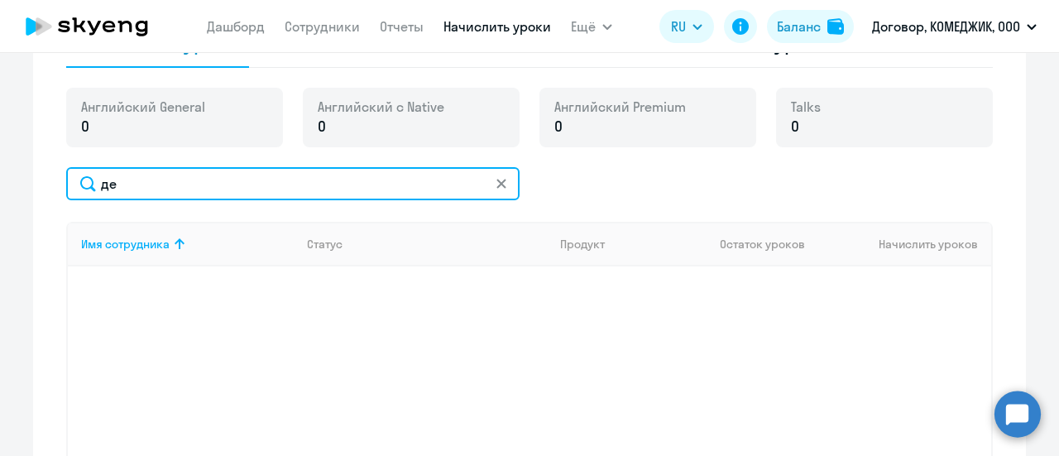
type input "д"
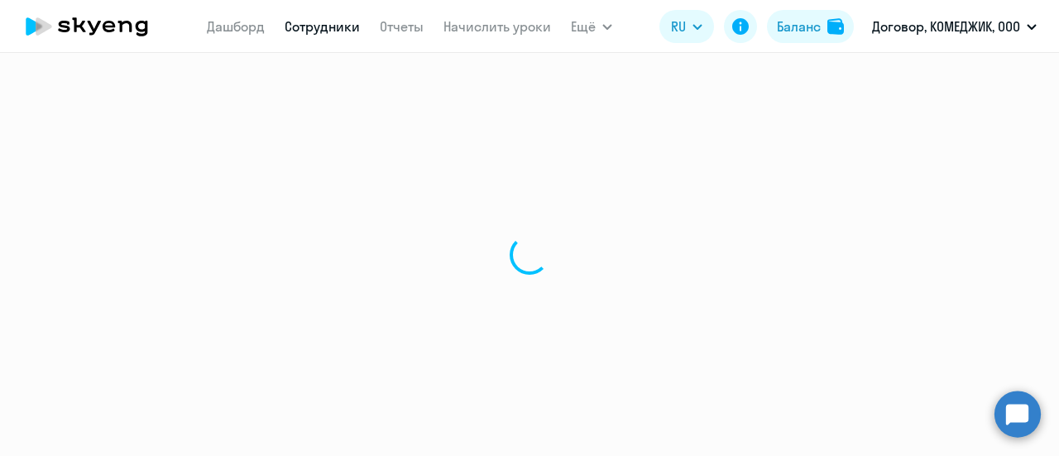
select select "30"
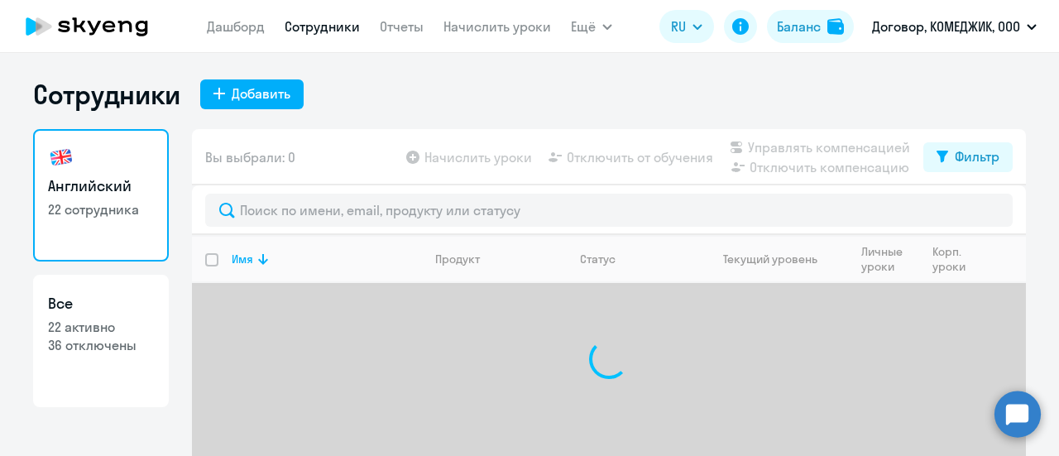
click at [108, 340] on p "36 отключены" at bounding box center [101, 345] width 106 height 18
select select "30"
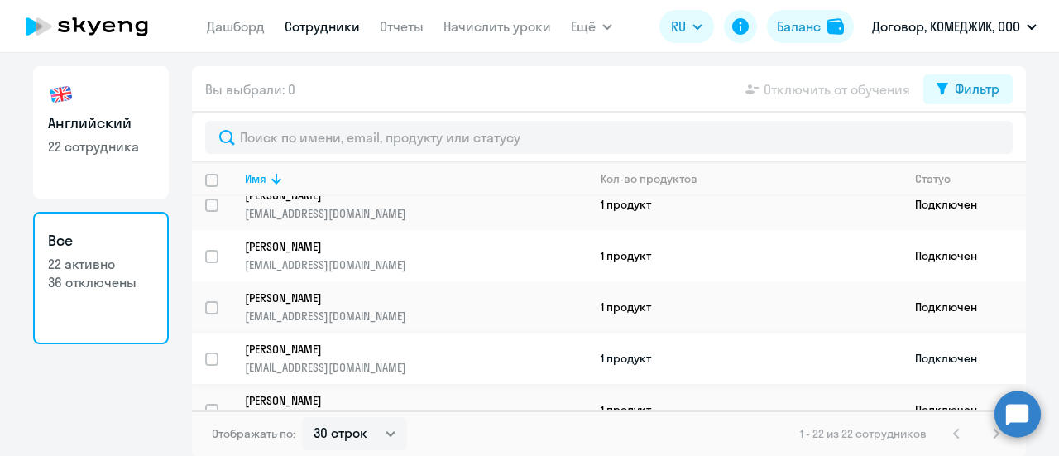
scroll to position [724, 0]
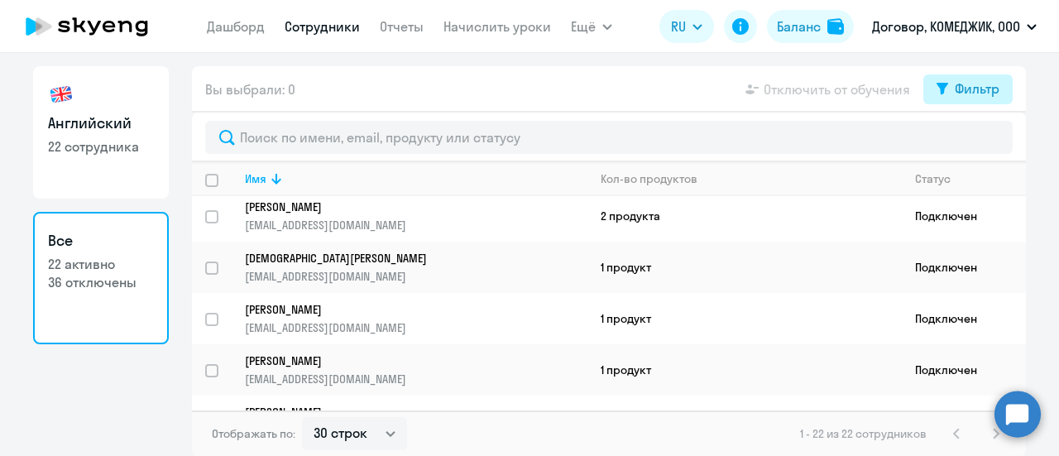
click at [965, 75] on button "Фильтр" at bounding box center [967, 89] width 89 height 30
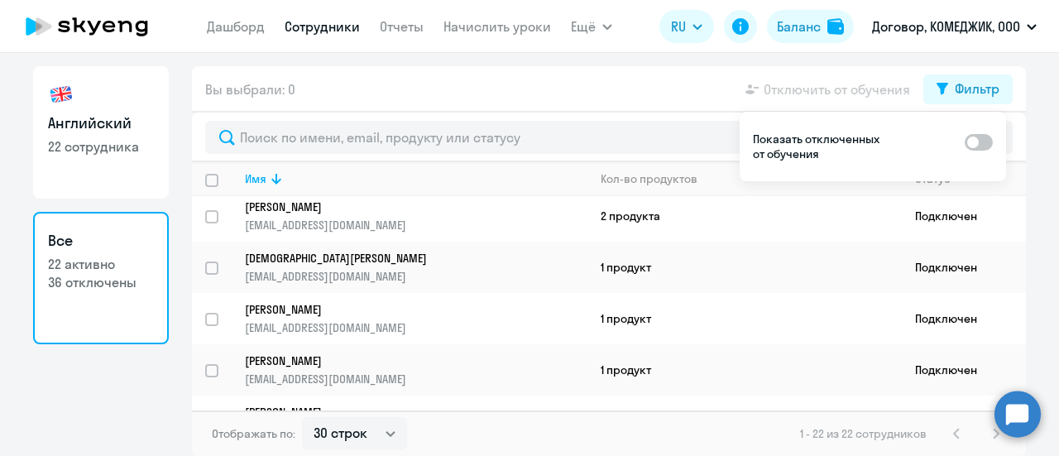
click at [980, 140] on span at bounding box center [979, 142] width 28 height 17
click at [965, 141] on input "checkbox" at bounding box center [964, 141] width 1 height 1
checkbox input "true"
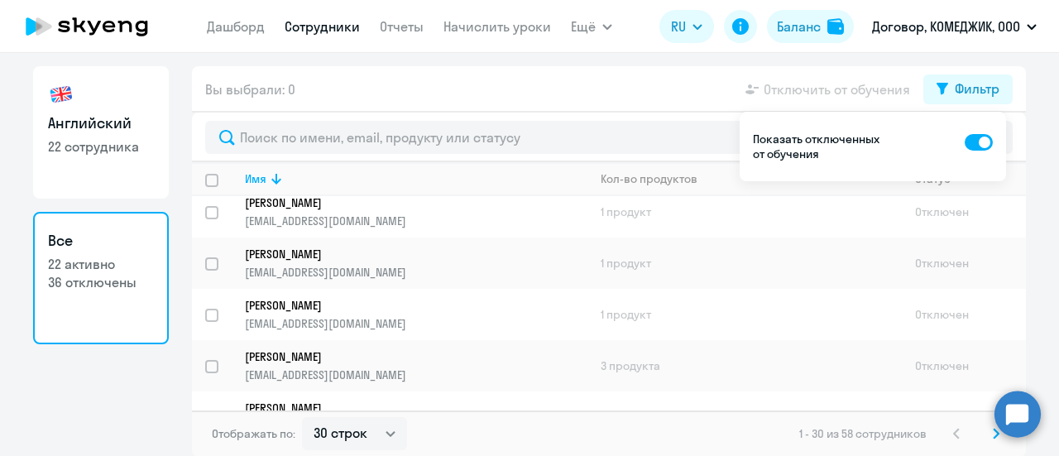
scroll to position [1290, 0]
click at [986, 435] on svg-icon at bounding box center [996, 434] width 20 height 20
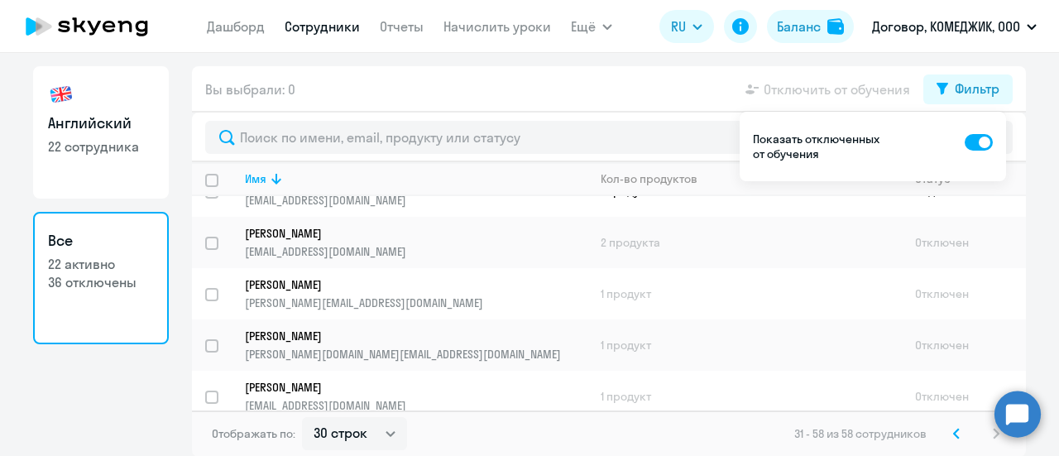
scroll to position [611, 0]
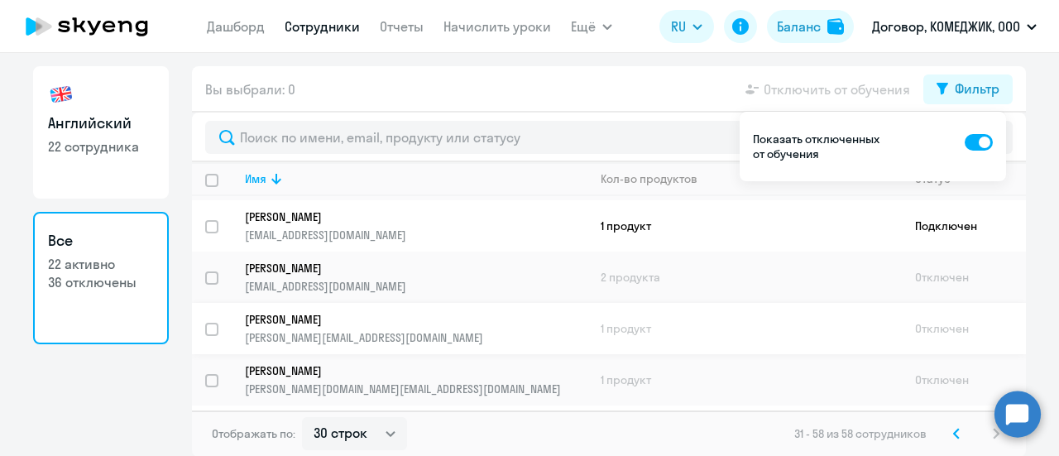
click at [207, 323] on input "select row 22325661" at bounding box center [221, 339] width 33 height 33
checkbox input "true"
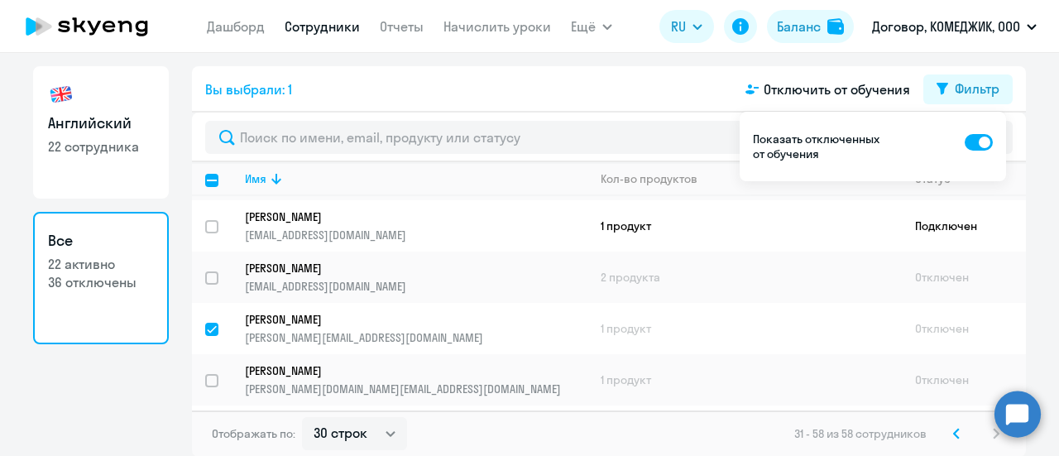
click at [466, 89] on div "Вы выбрали: 1 Отключить от обучения Фильтр" at bounding box center [609, 89] width 834 height 46
click at [352, 313] on link "Декина Александра [EMAIL_ADDRESS][DOMAIN_NAME]" at bounding box center [416, 328] width 342 height 33
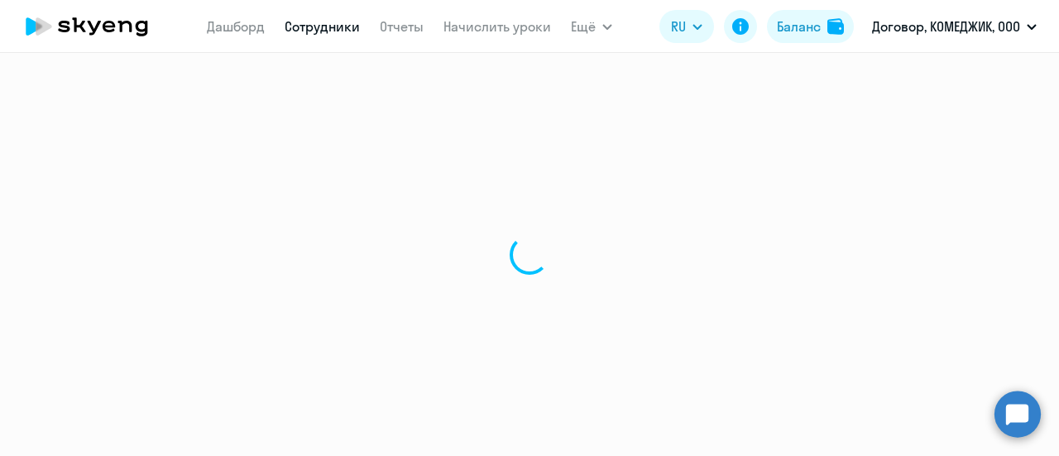
select select "english"
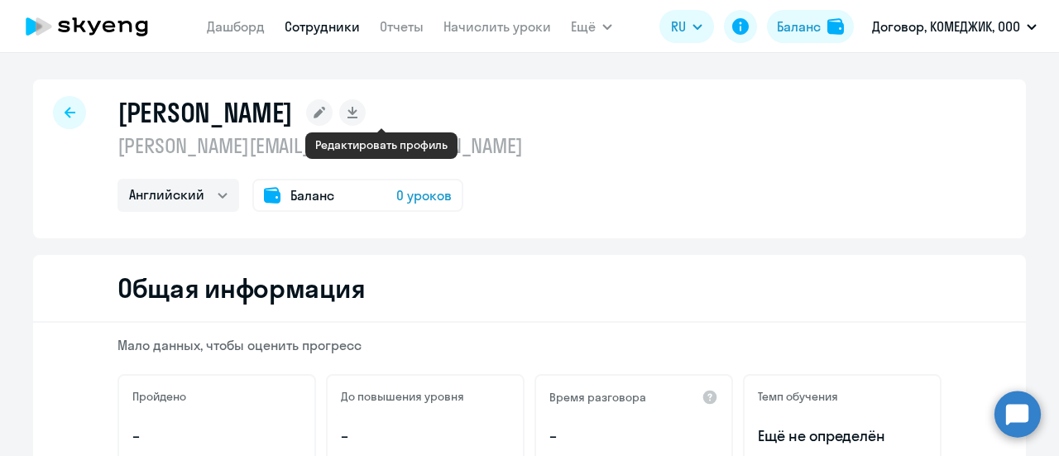
click at [325, 117] on icon at bounding box center [320, 113] width 12 height 12
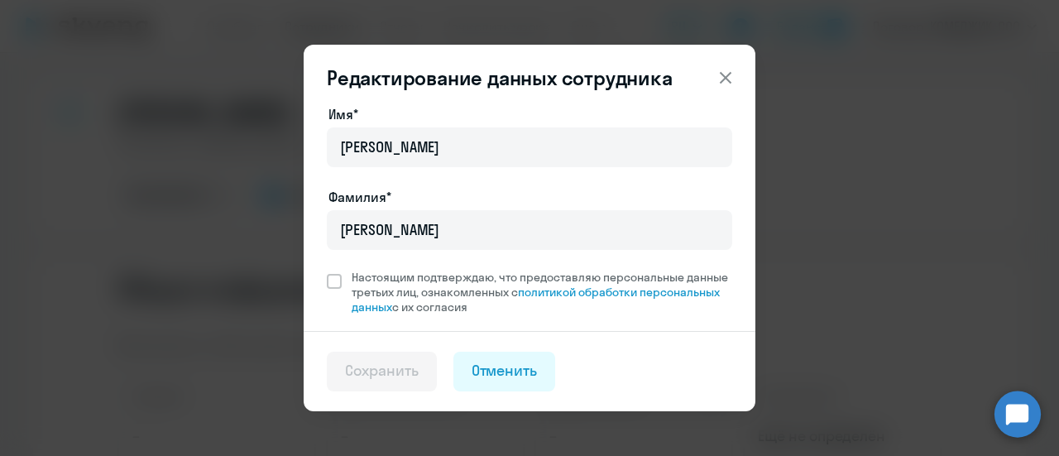
click at [495, 368] on div "Отменить" at bounding box center [505, 371] width 66 height 22
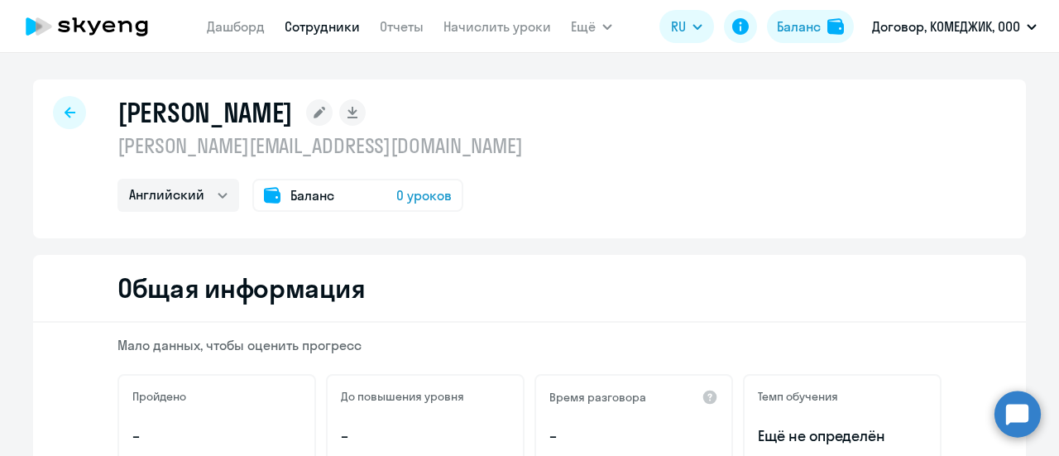
click at [1016, 405] on circle at bounding box center [1017, 413] width 46 height 46
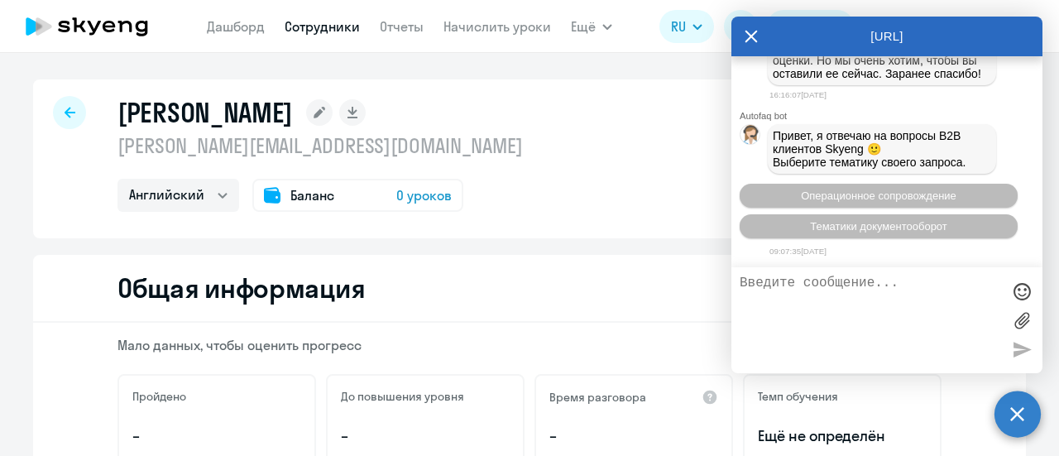
scroll to position [5006, 0]
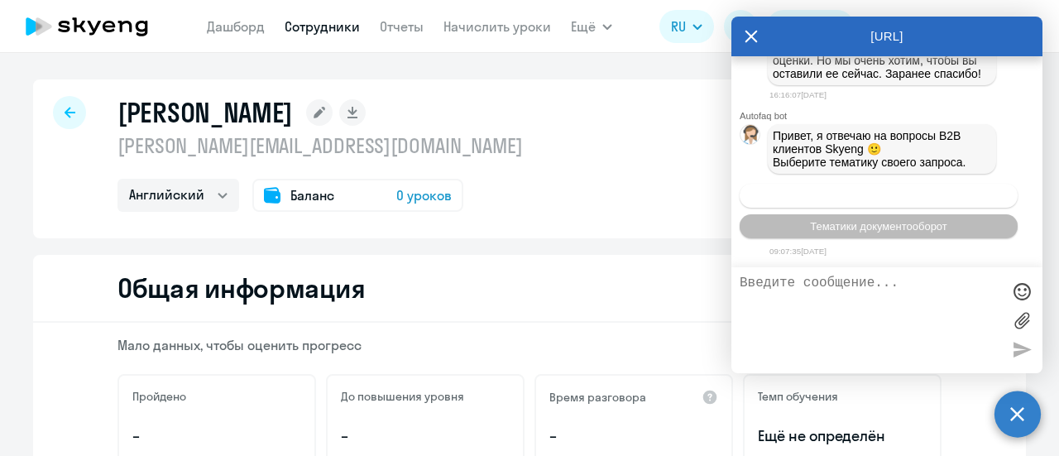
click at [888, 196] on span "Операционное сопровождение" at bounding box center [879, 195] width 156 height 12
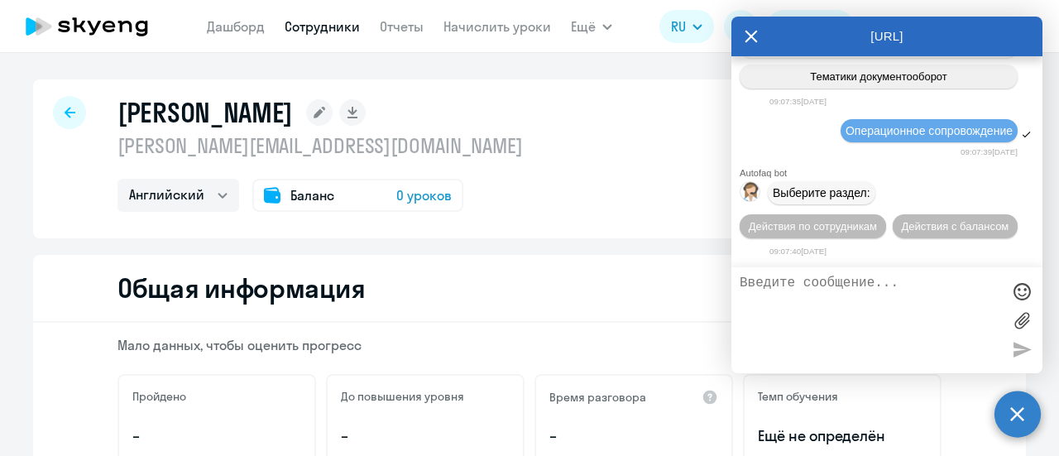
scroll to position [5156, 0]
click at [847, 225] on span "Действия по сотрудникам" at bounding box center [813, 226] width 128 height 12
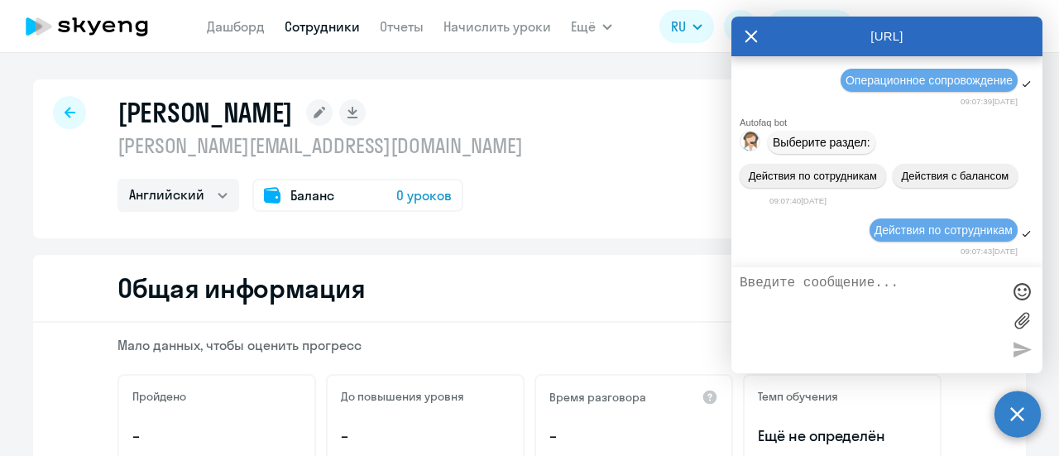
scroll to position [5400, 0]
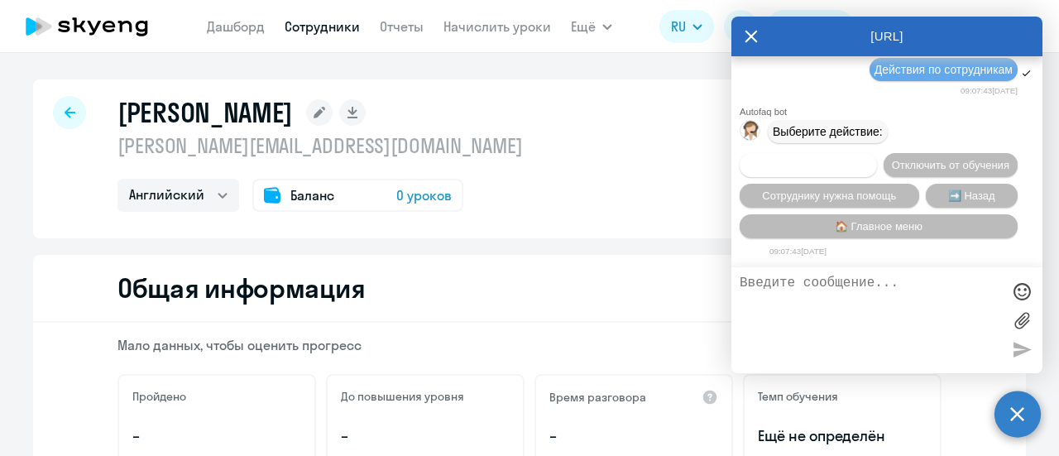
click at [869, 159] on span "Подключить к обучению" at bounding box center [808, 165] width 121 height 12
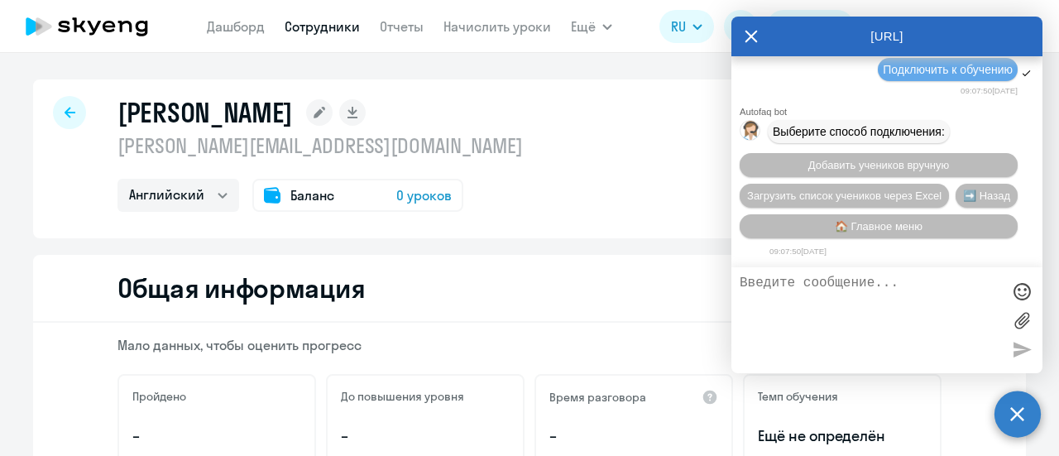
scroll to position [5613, 0]
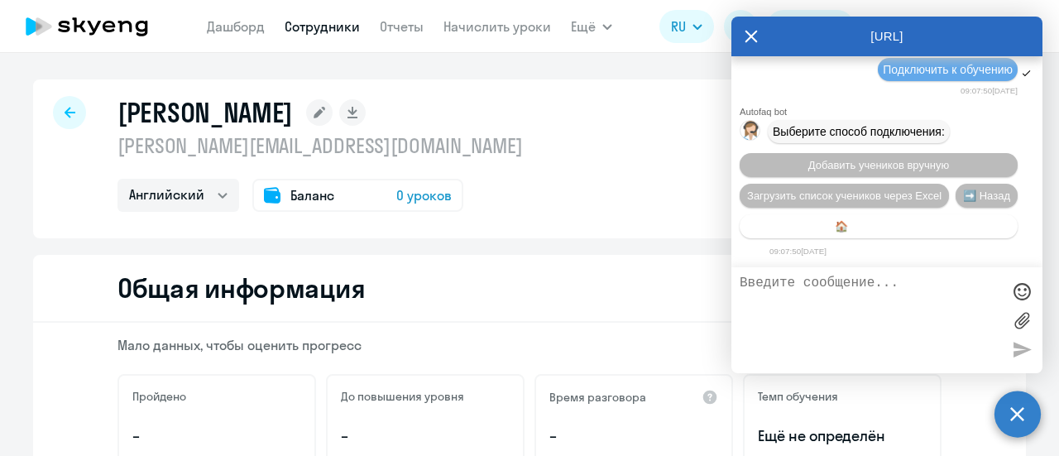
click at [892, 221] on span "🏠 Главное меню" at bounding box center [879, 226] width 88 height 12
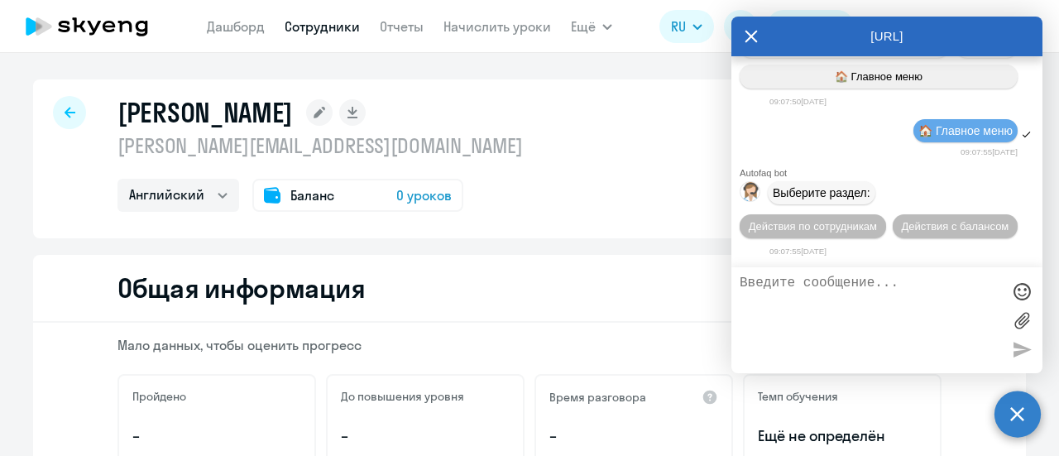
scroll to position [5765, 0]
click at [750, 41] on icon at bounding box center [750, 37] width 13 height 40
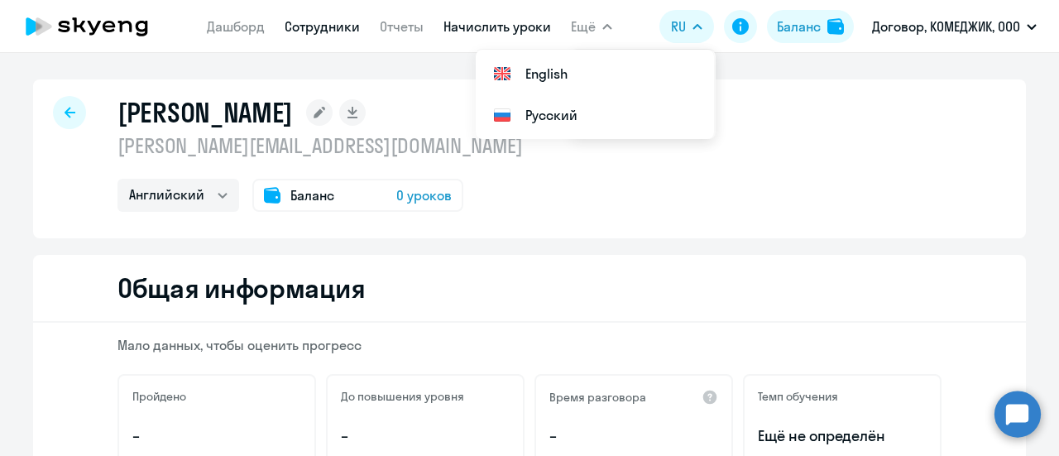
click at [523, 22] on link "Начислить уроки" at bounding box center [497, 26] width 108 height 17
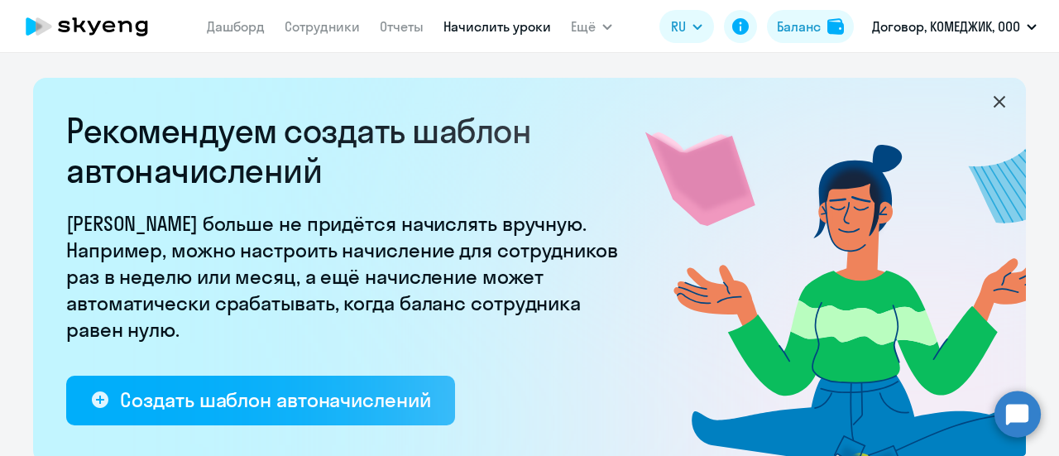
select select "10"
click at [320, 29] on link "Сотрудники" at bounding box center [322, 26] width 75 height 17
select select "30"
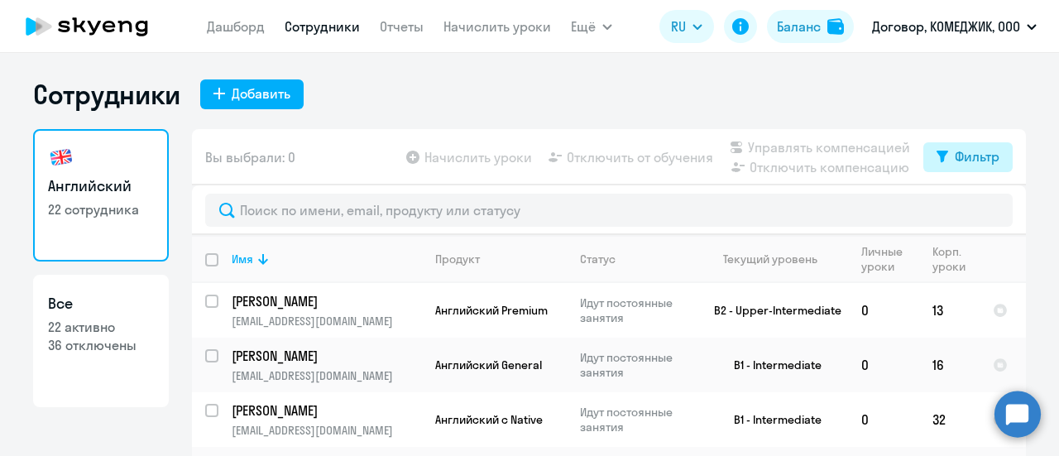
click at [978, 163] on div "Фильтр" at bounding box center [977, 156] width 45 height 20
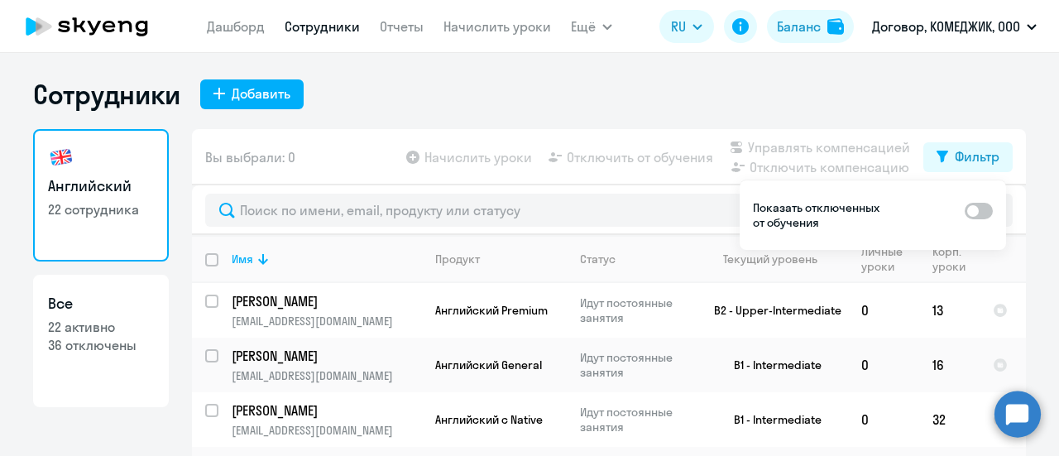
click at [978, 216] on span at bounding box center [979, 211] width 28 height 17
click at [965, 211] on input "checkbox" at bounding box center [964, 210] width 1 height 1
checkbox input "true"
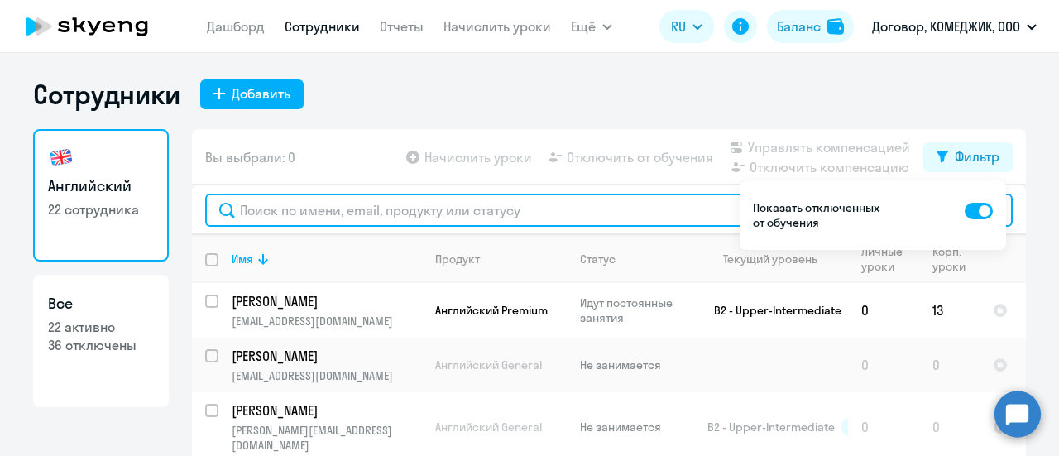
click at [473, 214] on input "text" at bounding box center [608, 210] width 807 height 33
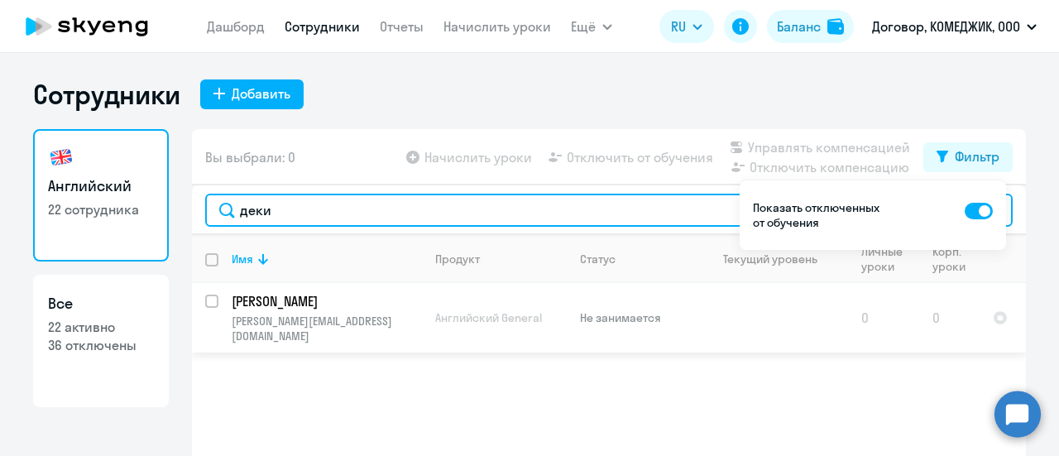
type input "деки"
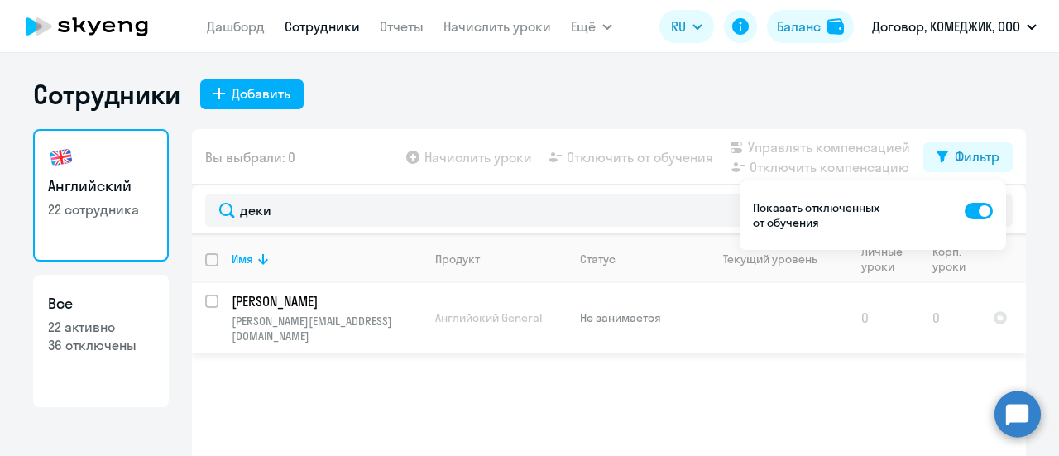
click at [206, 303] on input "select row 22325661" at bounding box center [221, 310] width 33 height 33
checkbox input "true"
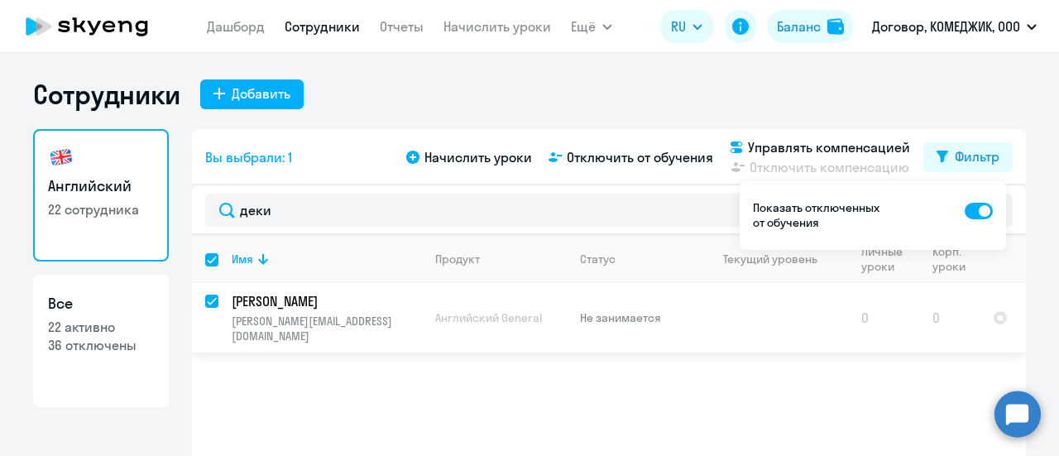
click at [600, 310] on p "Не занимается" at bounding box center [636, 317] width 113 height 15
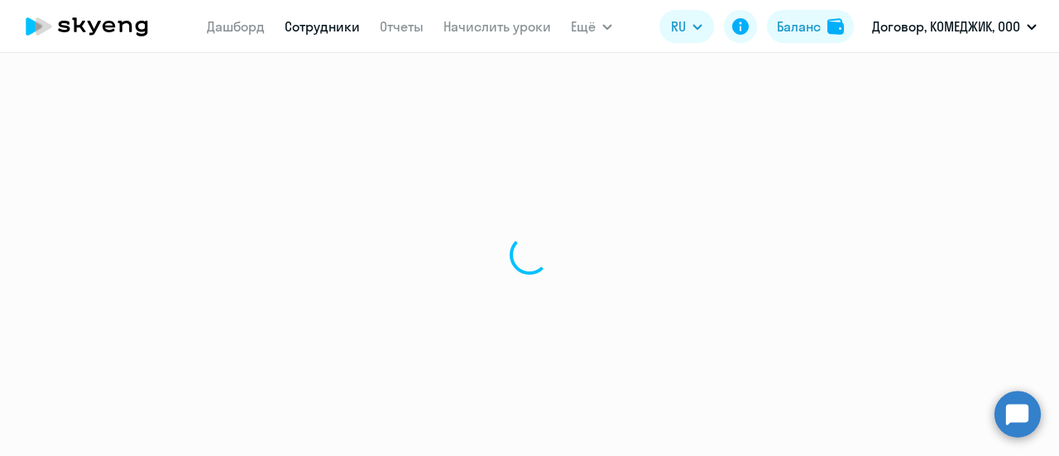
select select "english"
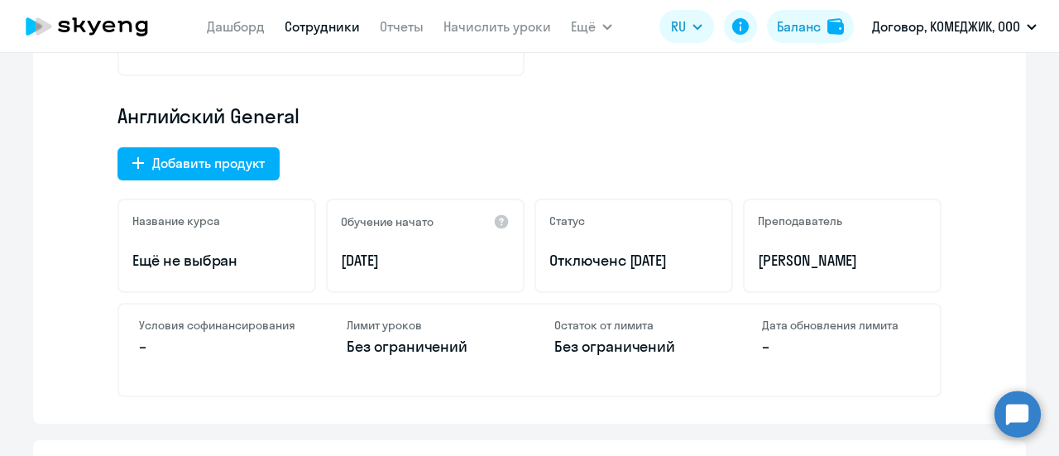
scroll to position [579, 0]
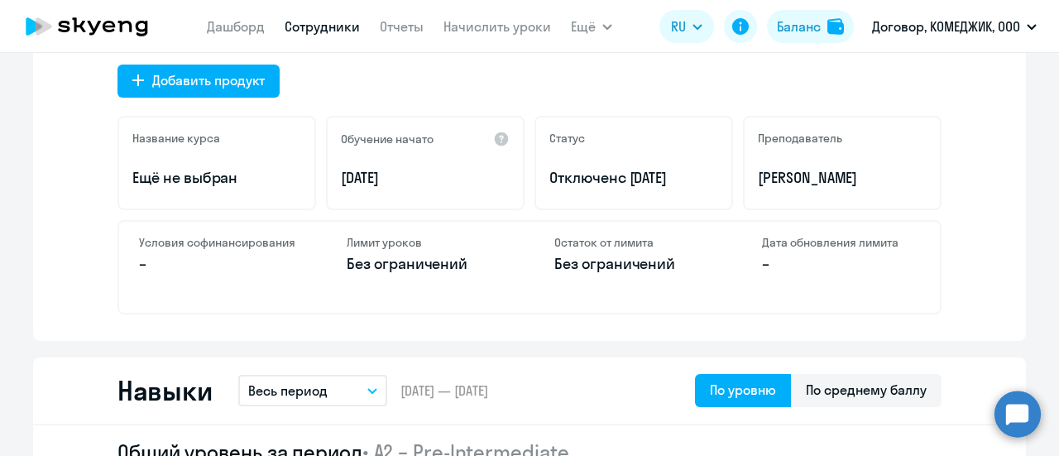
click at [578, 151] on div "Статус Отключен с [DATE]" at bounding box center [633, 163] width 199 height 94
click at [582, 183] on p "Отключен с [DATE]" at bounding box center [633, 178] width 169 height 22
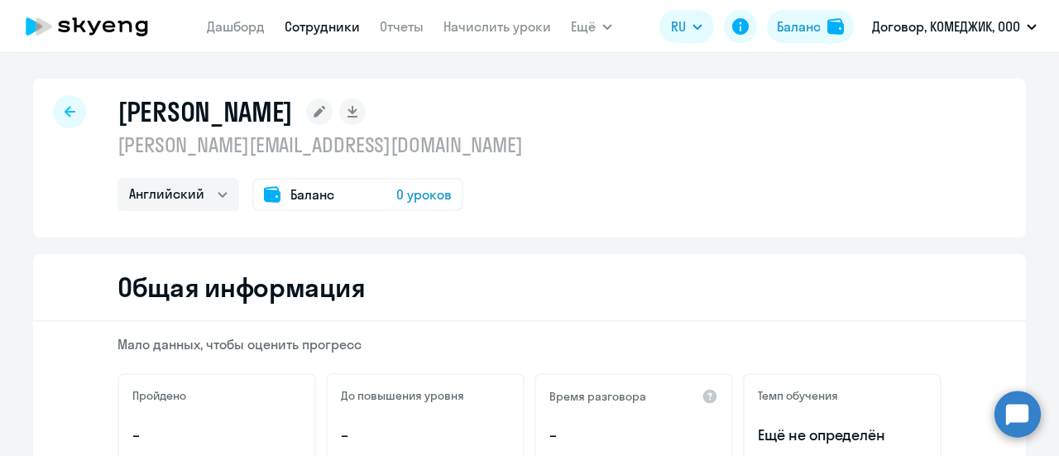
scroll to position [0, 0]
click at [69, 115] on div at bounding box center [69, 112] width 33 height 33
select select "30"
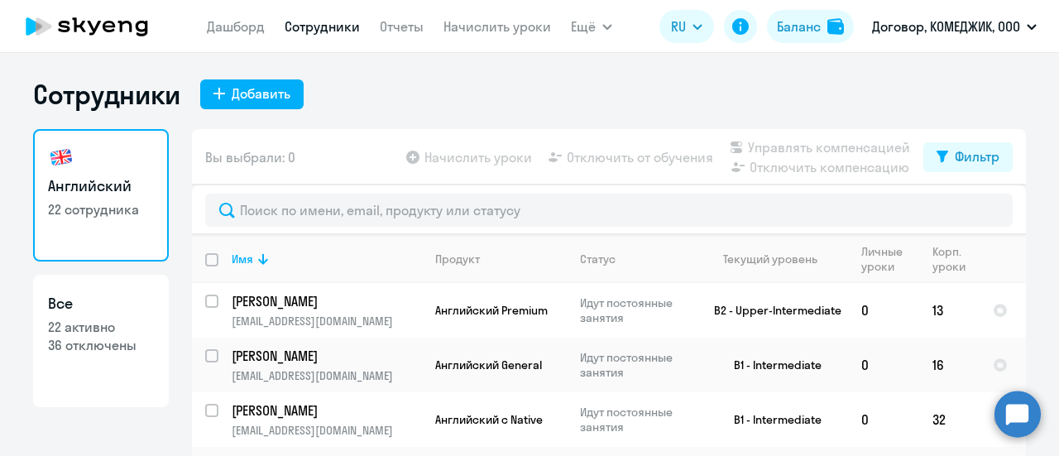
click at [84, 17] on icon at bounding box center [87, 26] width 146 height 41
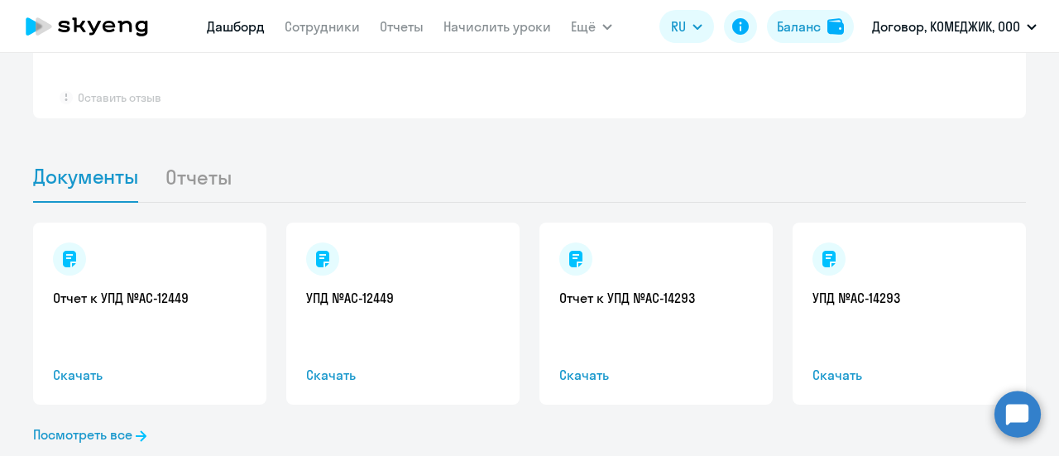
scroll to position [1338, 0]
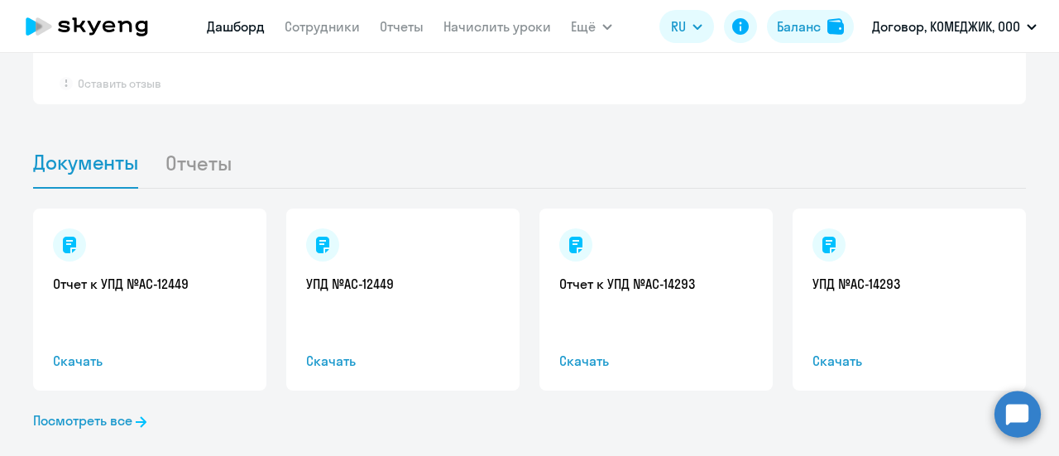
select select "30"
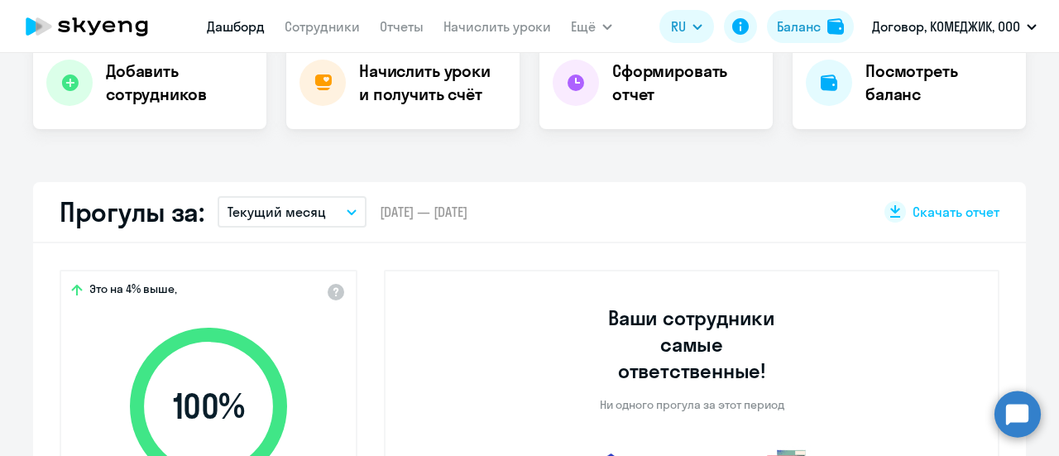
scroll to position [0, 0]
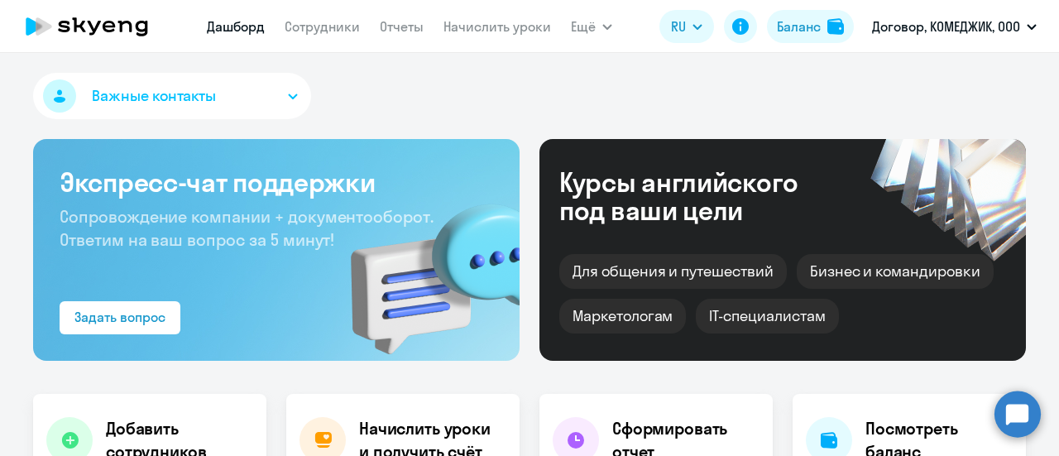
select select "30"
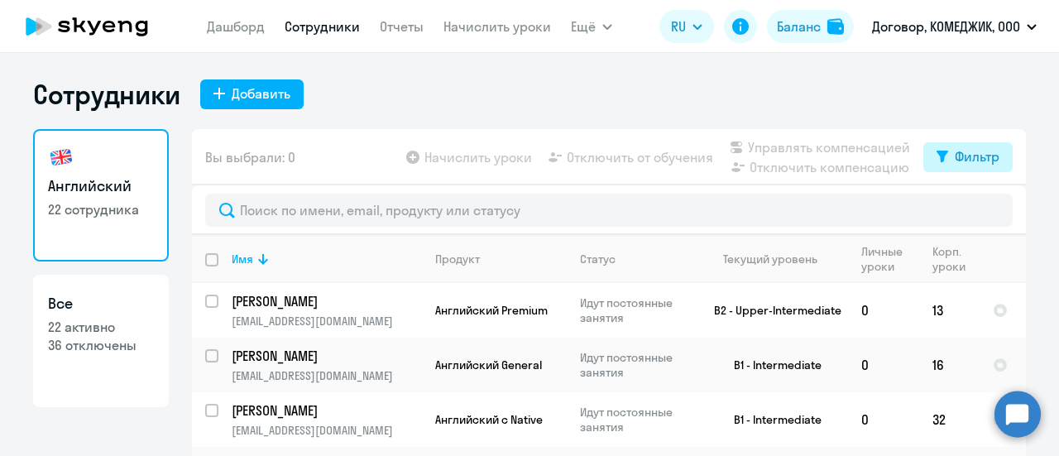
click at [936, 159] on icon at bounding box center [942, 157] width 12 height 12
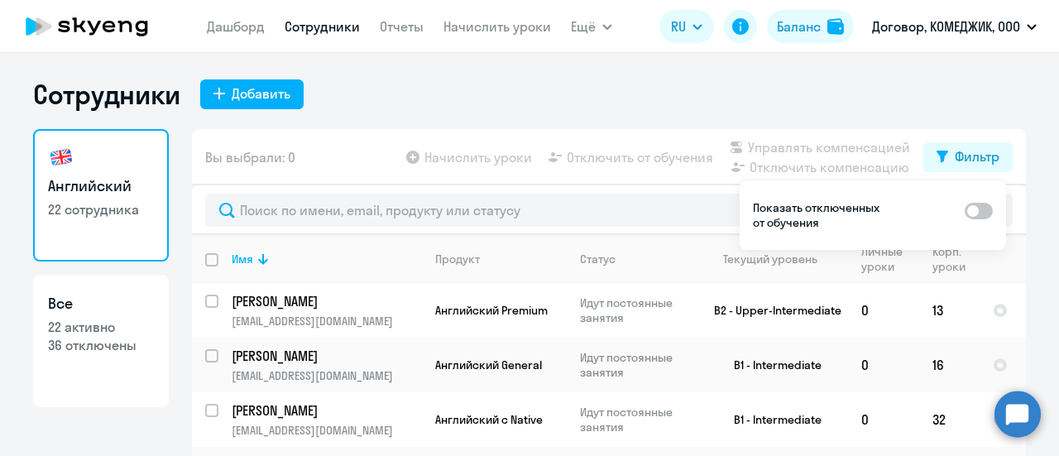
click at [984, 200] on label at bounding box center [979, 210] width 28 height 20
click at [965, 210] on input "checkbox" at bounding box center [964, 210] width 1 height 1
checkbox input "true"
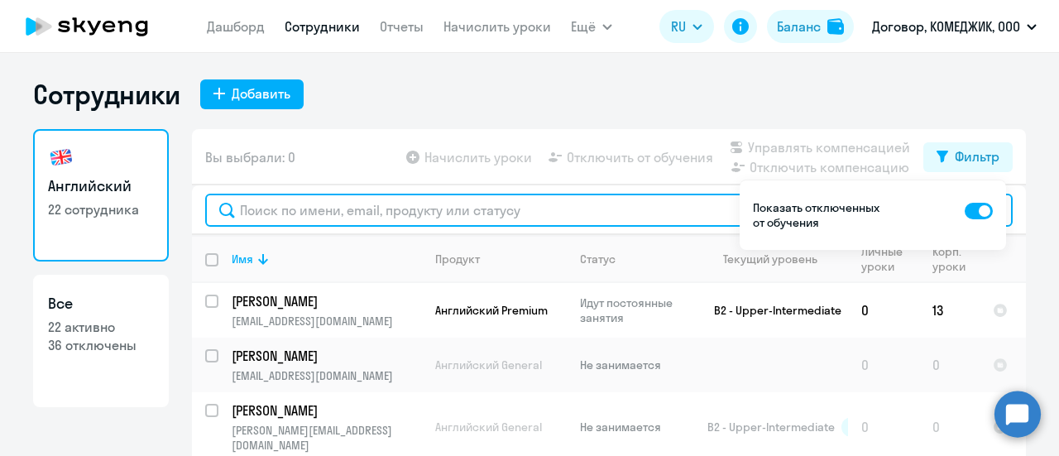
click at [641, 221] on input "text" at bounding box center [608, 210] width 807 height 33
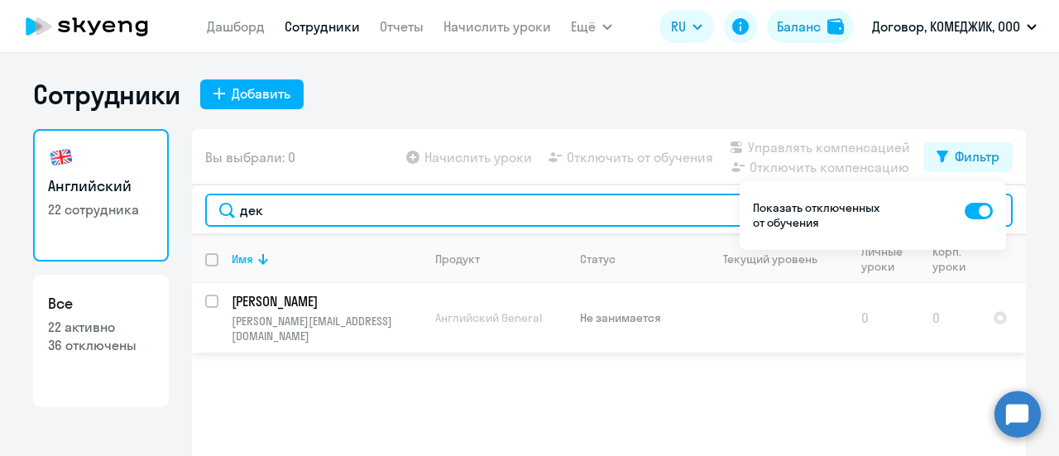
type input "дек"
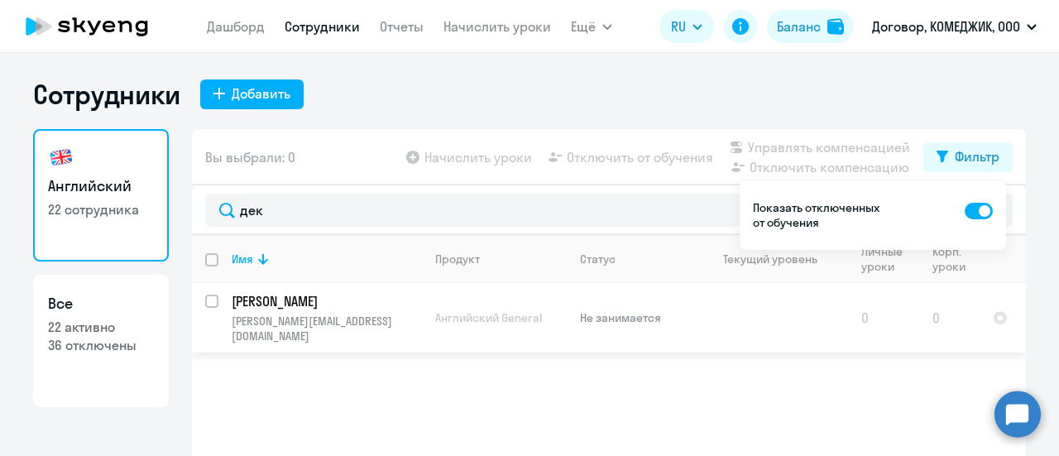
click at [347, 324] on p "[PERSON_NAME][EMAIL_ADDRESS][DOMAIN_NAME]" at bounding box center [326, 329] width 189 height 30
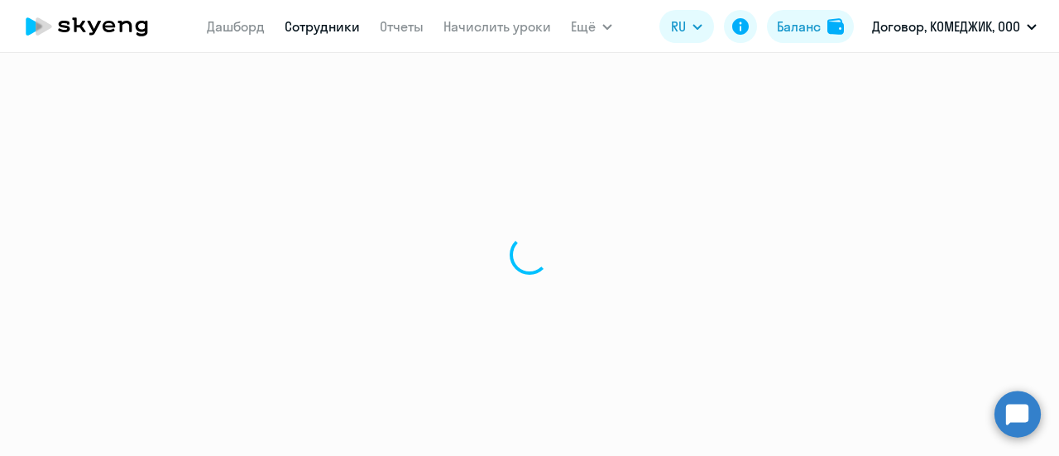
select select "english"
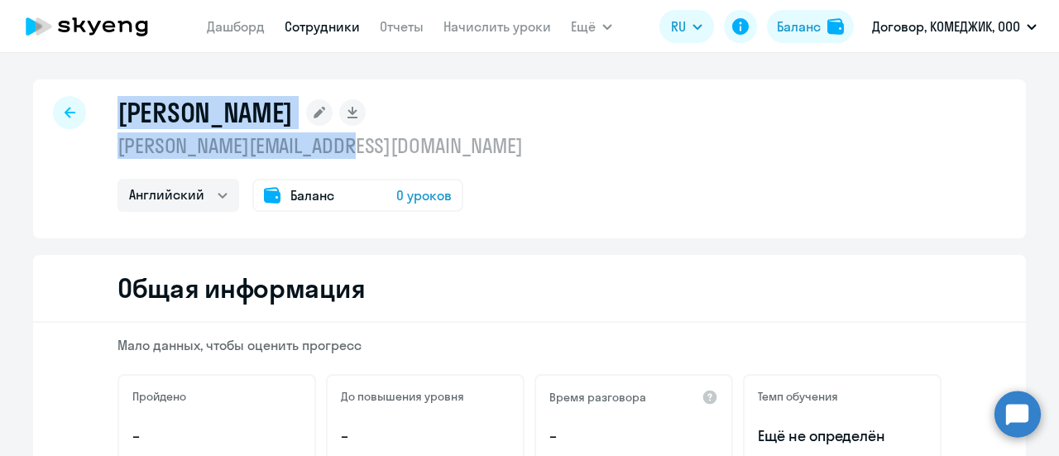
drag, startPoint x: 366, startPoint y: 155, endPoint x: 149, endPoint y: 133, distance: 217.8
click at [127, 130] on div "Декина Александра [EMAIL_ADDRESS][DOMAIN_NAME] [PERSON_NAME] Баланс 0 уроков" at bounding box center [319, 154] width 405 height 116
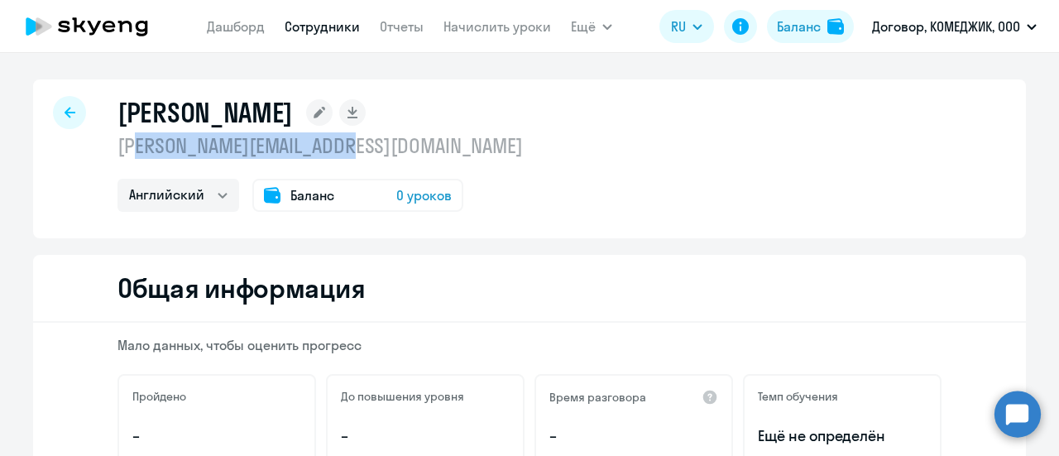
drag, startPoint x: 451, startPoint y: 132, endPoint x: 292, endPoint y: 164, distance: 162.1
click at [451, 130] on div "Декина Александра [EMAIL_ADDRESS][DOMAIN_NAME] [PERSON_NAME] Баланс 0 уроков" at bounding box center [319, 154] width 405 height 116
click at [385, 150] on p "[PERSON_NAME][EMAIL_ADDRESS][DOMAIN_NAME]" at bounding box center [319, 145] width 405 height 26
click at [334, 146] on p "[PERSON_NAME][EMAIL_ADDRESS][DOMAIN_NAME]" at bounding box center [319, 145] width 405 height 26
click at [349, 146] on p "[PERSON_NAME][EMAIL_ADDRESS][DOMAIN_NAME]" at bounding box center [319, 145] width 405 height 26
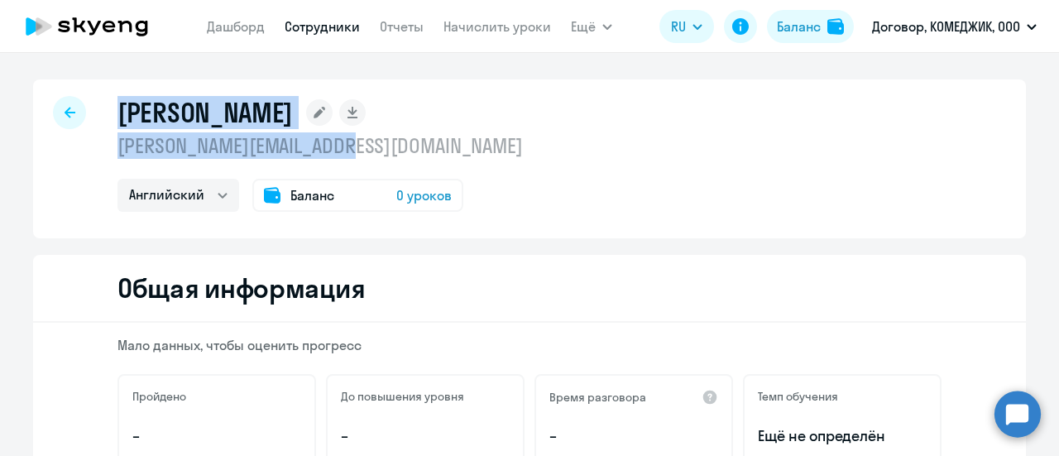
drag, startPoint x: 350, startPoint y: 146, endPoint x: 117, endPoint y: 112, distance: 235.8
click at [117, 112] on div "Декина Александра [EMAIL_ADDRESS][DOMAIN_NAME] [PERSON_NAME] Баланс 0 уроков" at bounding box center [319, 154] width 405 height 116
copy div "Декина Александра [EMAIL_ADDRESS][DOMAIN_NAME]"
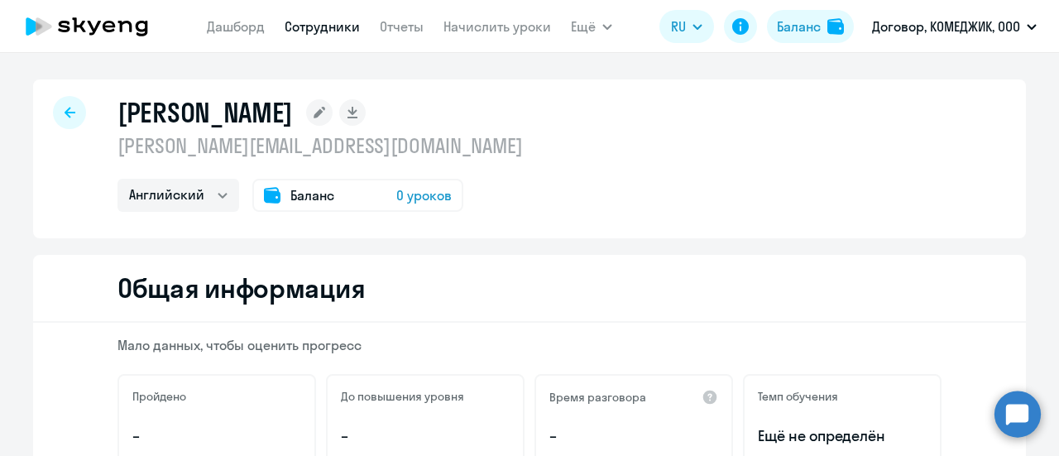
drag, startPoint x: 1022, startPoint y: 416, endPoint x: 1008, endPoint y: 413, distance: 14.4
click at [1022, 415] on circle at bounding box center [1017, 413] width 46 height 46
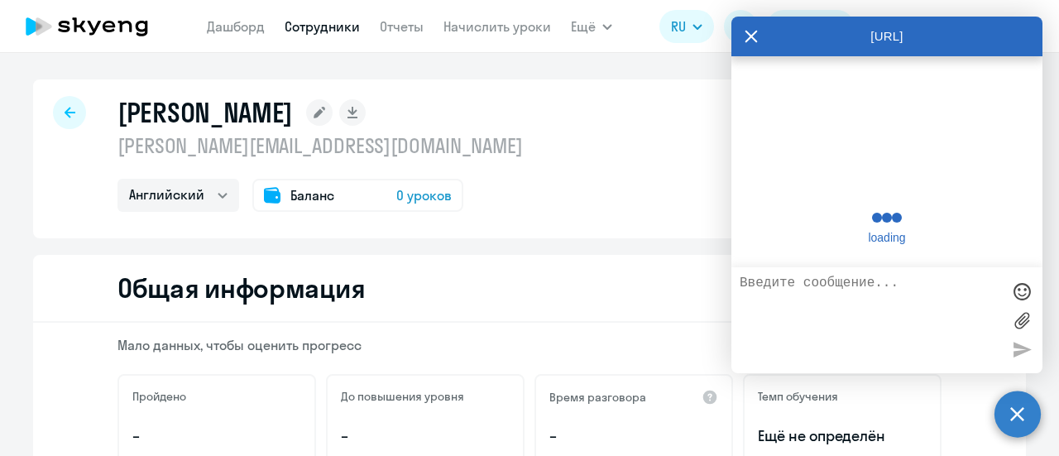
scroll to position [5765, 0]
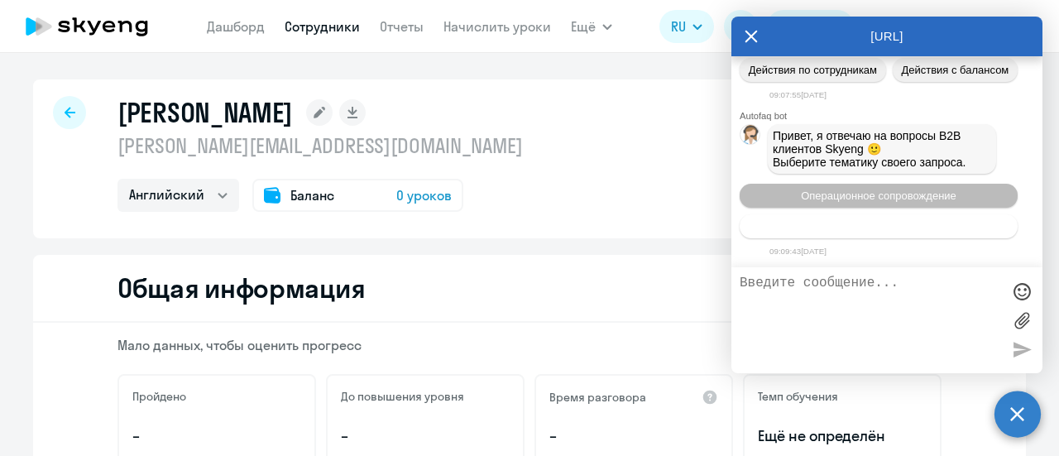
click at [826, 228] on span "Тематики документооборот" at bounding box center [878, 226] width 137 height 12
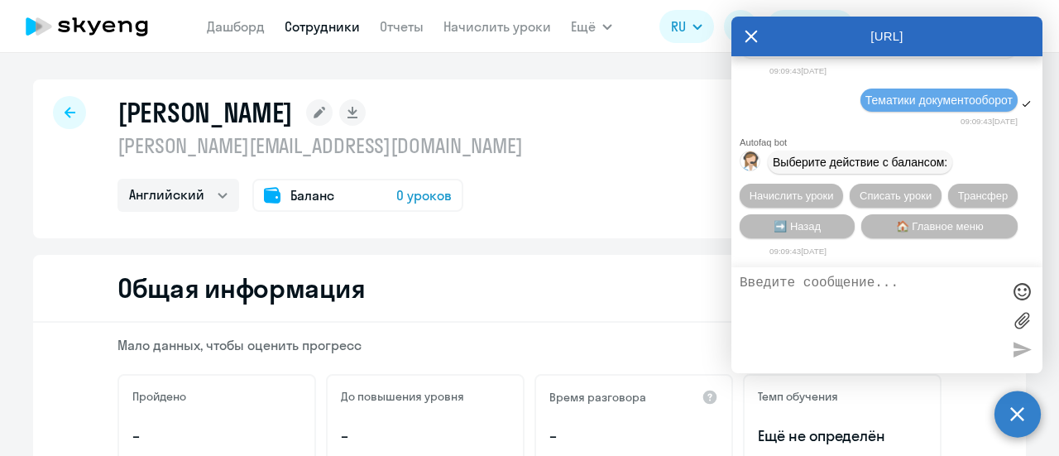
scroll to position [6106, 0]
click at [822, 218] on button "➡️ Назад" at bounding box center [797, 226] width 115 height 24
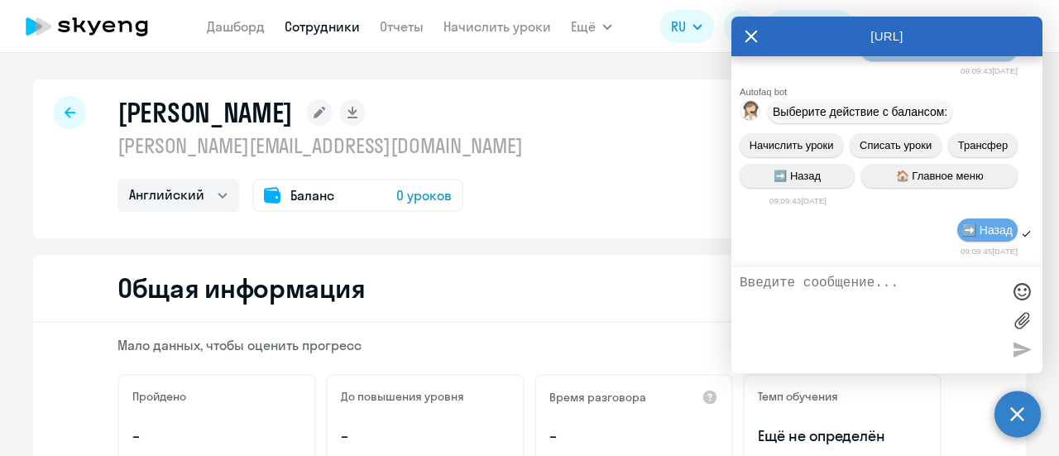
scroll to position [6258, 0]
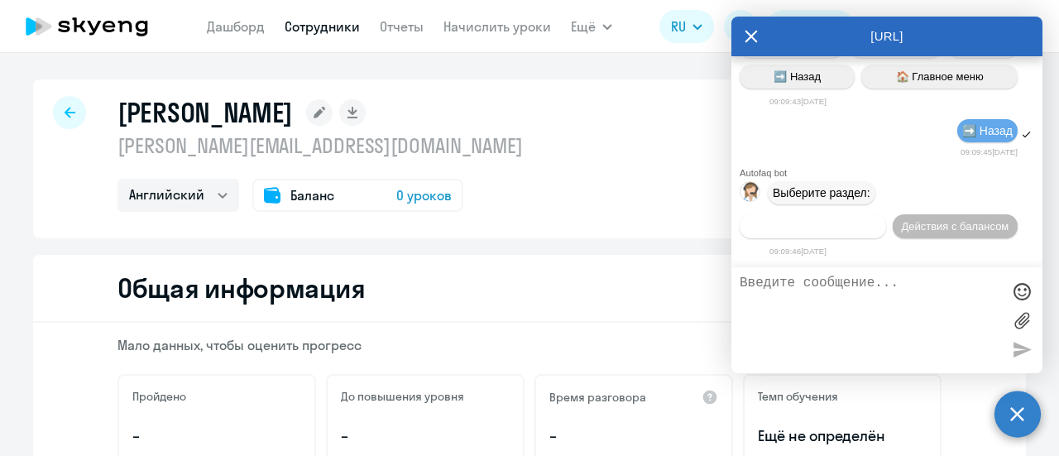
click at [845, 228] on span "Действия по сотрудникам" at bounding box center [813, 226] width 128 height 12
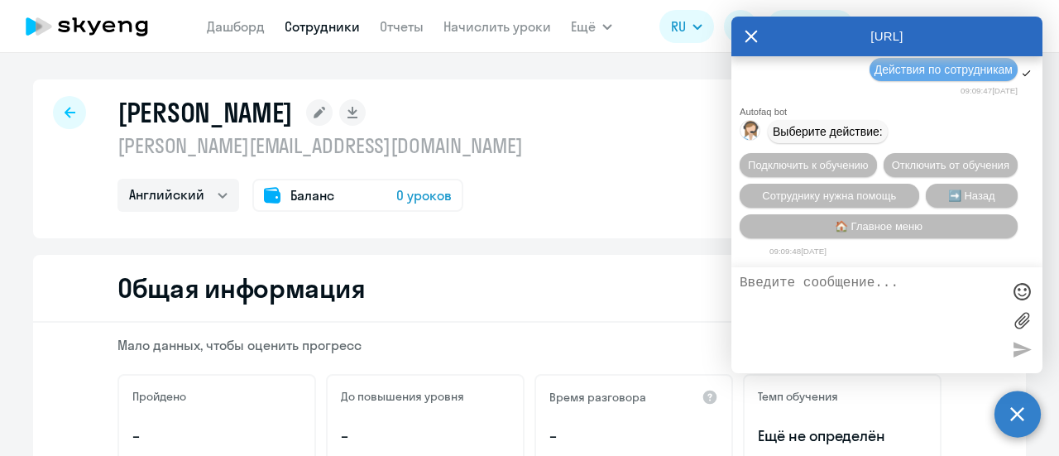
scroll to position [6502, 0]
click at [869, 159] on span "Подключить к обучению" at bounding box center [808, 165] width 121 height 12
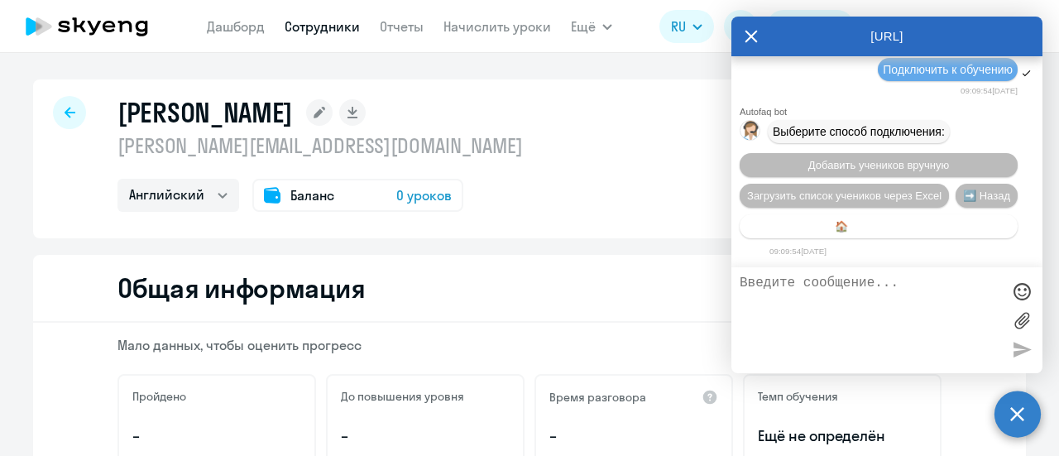
click at [922, 222] on span "🏠 Главное меню" at bounding box center [879, 226] width 88 height 12
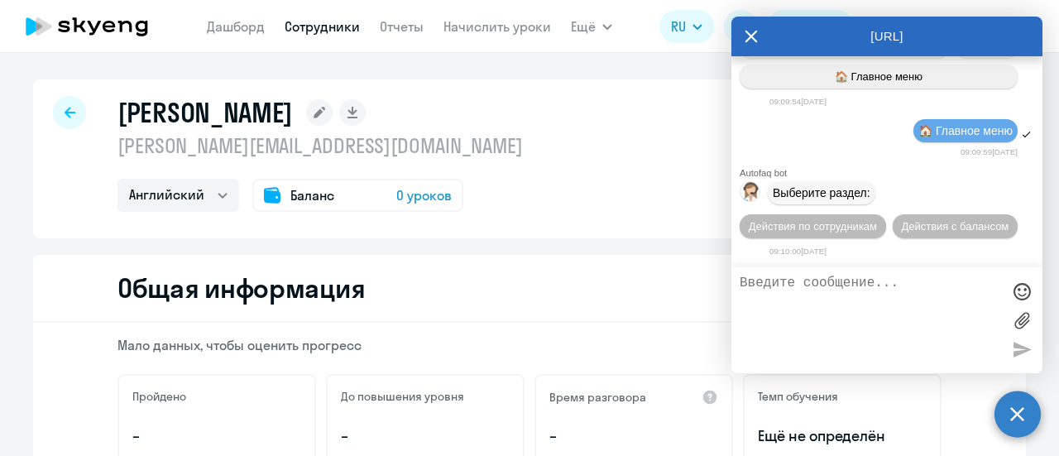
scroll to position [6867, 0]
click at [852, 228] on span "Действия по сотрудникам" at bounding box center [813, 226] width 128 height 12
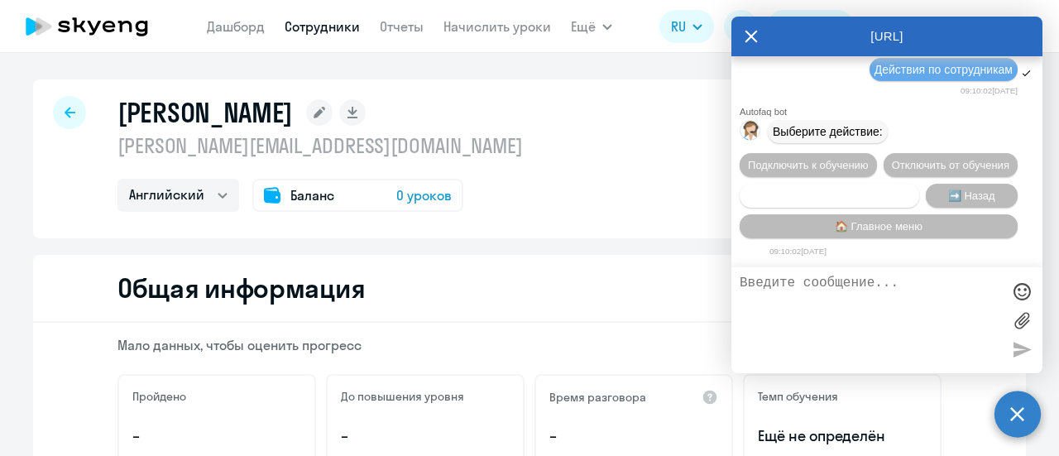
click at [860, 194] on span "Сотруднику нужна помощь" at bounding box center [829, 195] width 134 height 12
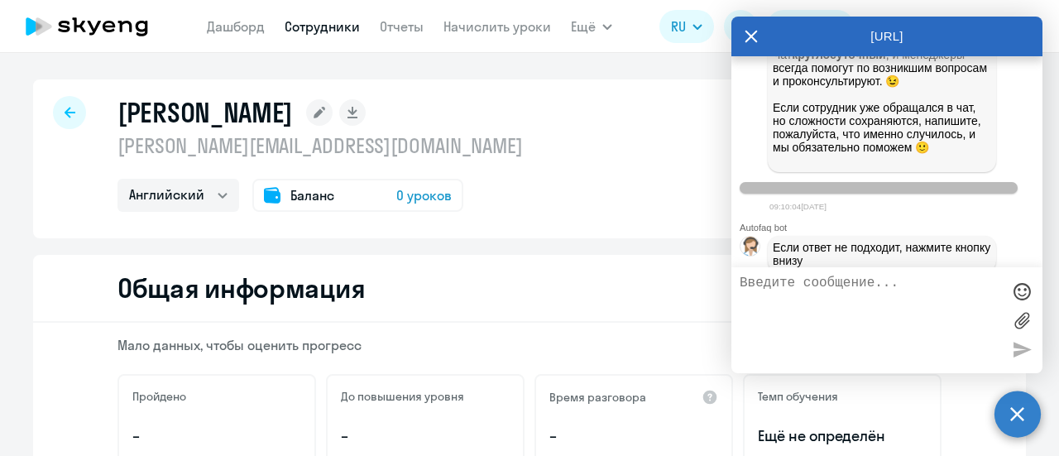
scroll to position [7683, 0]
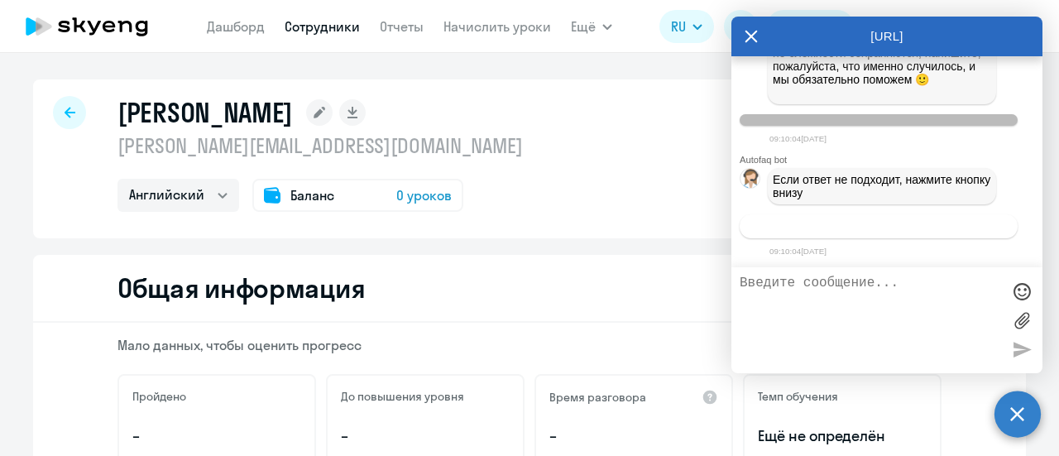
click at [847, 226] on span "Связаться с менеджером" at bounding box center [878, 226] width 127 height 12
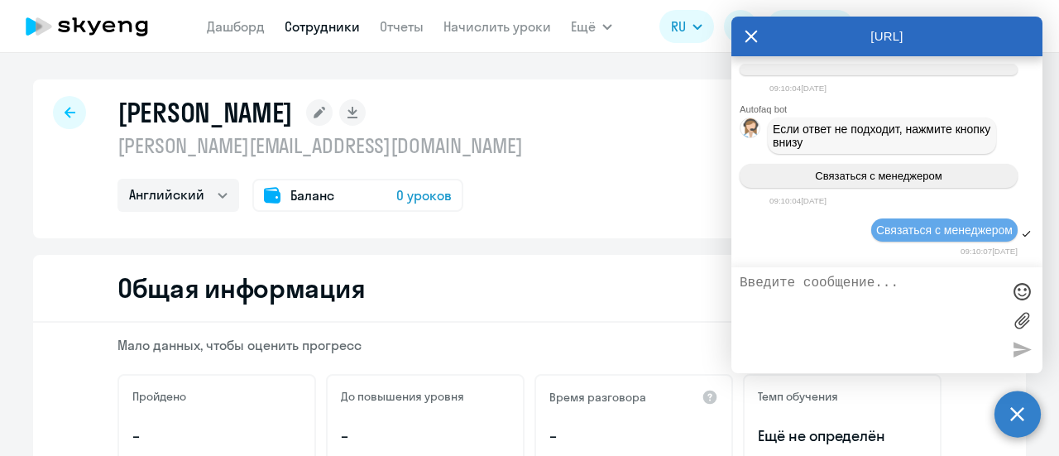
click at [840, 299] on textarea at bounding box center [870, 319] width 261 height 89
paste textarea "Декина Александра [EMAIL_ADDRESS][DOMAIN_NAME]"
type textarea "Добрый день. Прошу вернуть к обучению сотрудника - Декина Александра [EMAIL_ADD…"
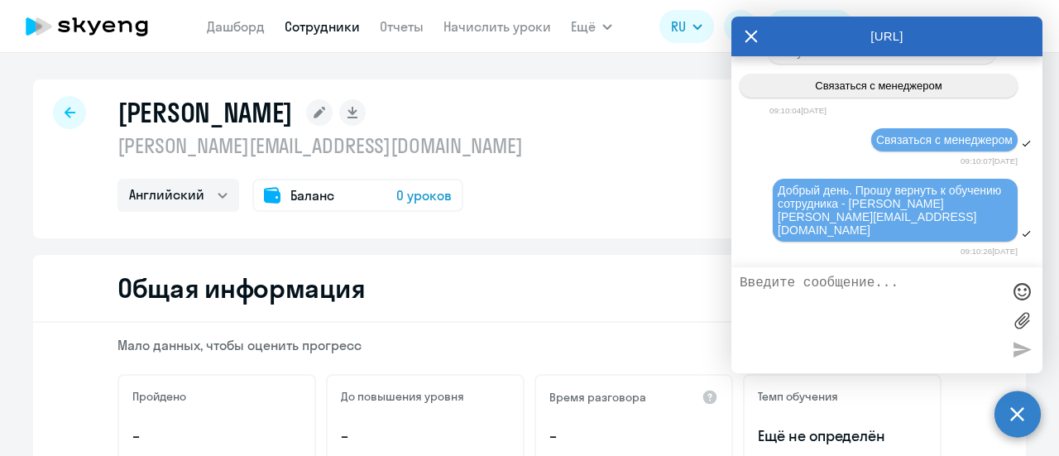
click at [746, 36] on icon at bounding box center [750, 37] width 13 height 40
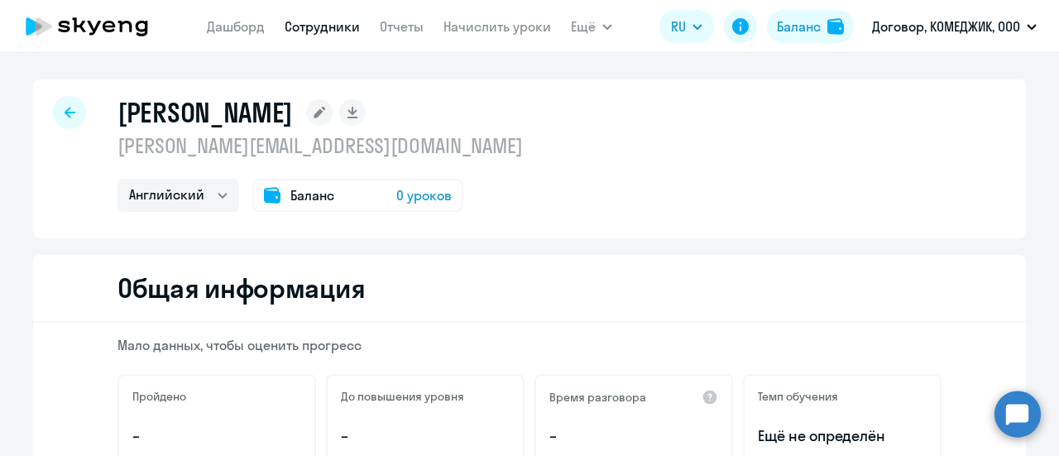
click at [102, 40] on icon at bounding box center [87, 26] width 146 height 41
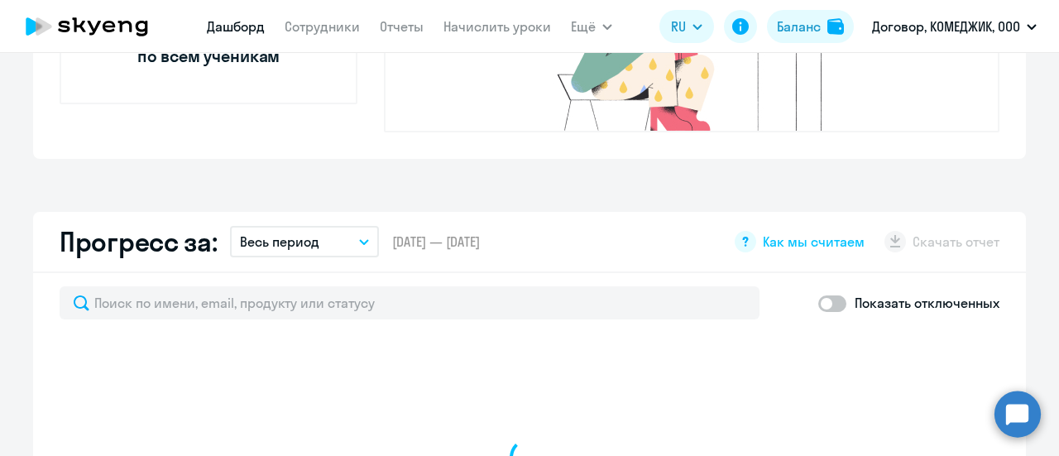
scroll to position [827, 0]
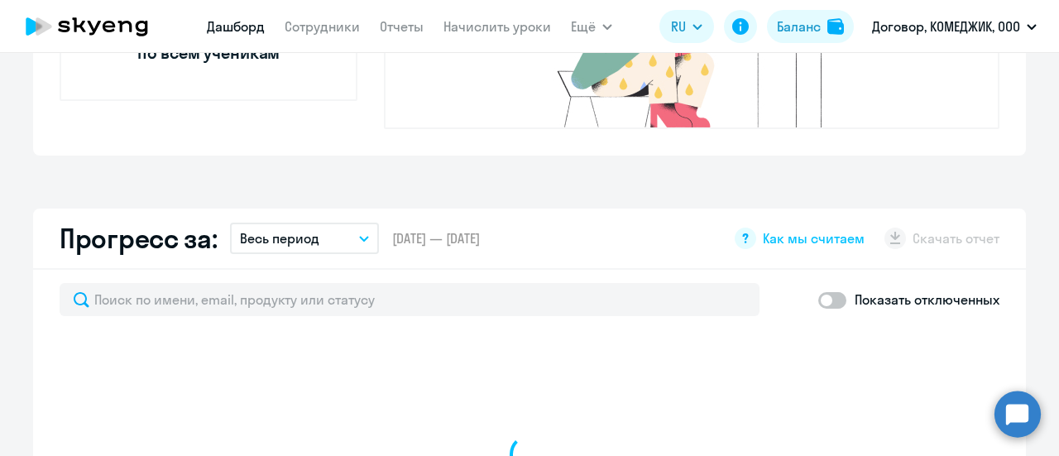
select select "30"
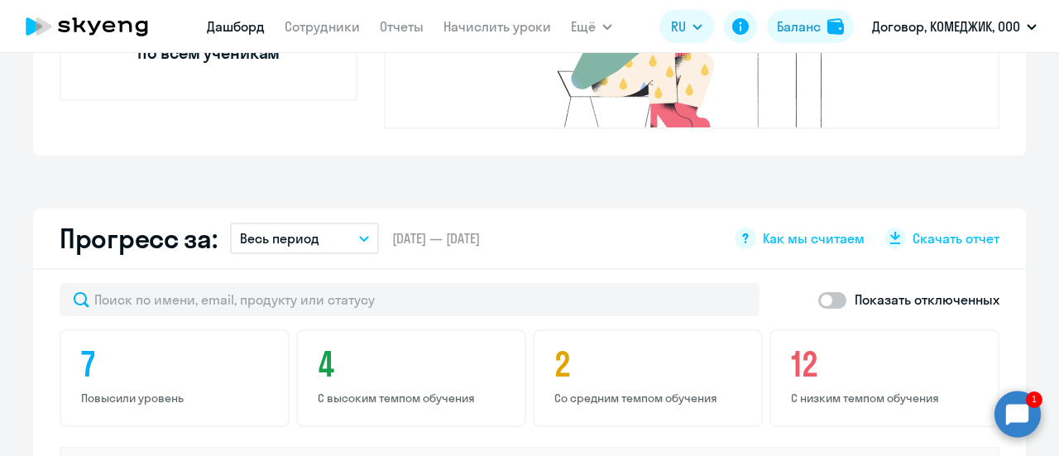
click at [1027, 414] on circle at bounding box center [1017, 413] width 46 height 46
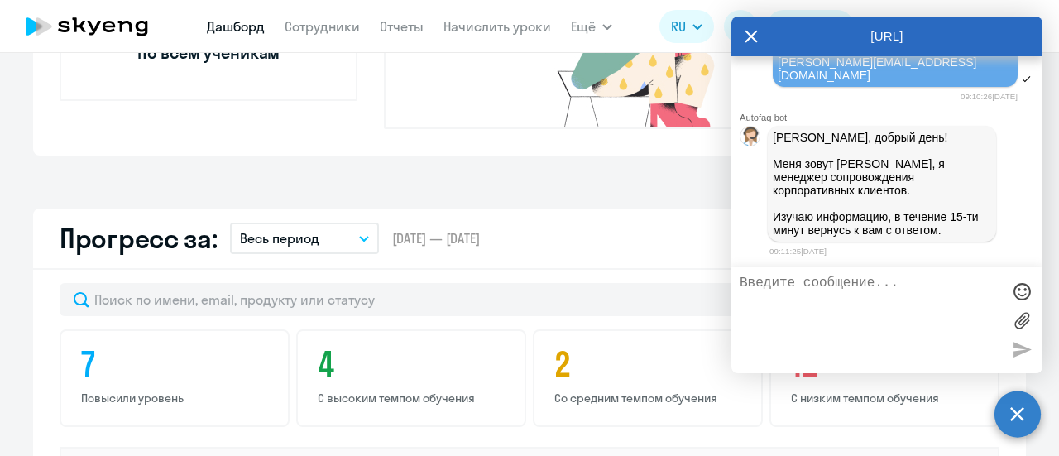
scroll to position [7979, 0]
click at [625, 213] on div "Прогресс за: Весь период – [DATE] — [DATE] Как мы считаем Скачать отчет" at bounding box center [529, 238] width 993 height 61
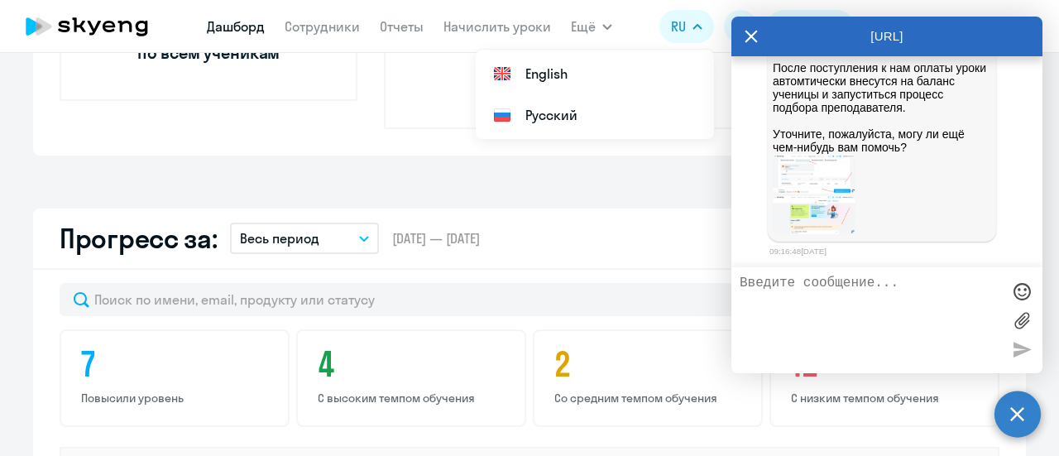
scroll to position [8377, 0]
click at [830, 304] on textarea at bounding box center [870, 319] width 261 height 89
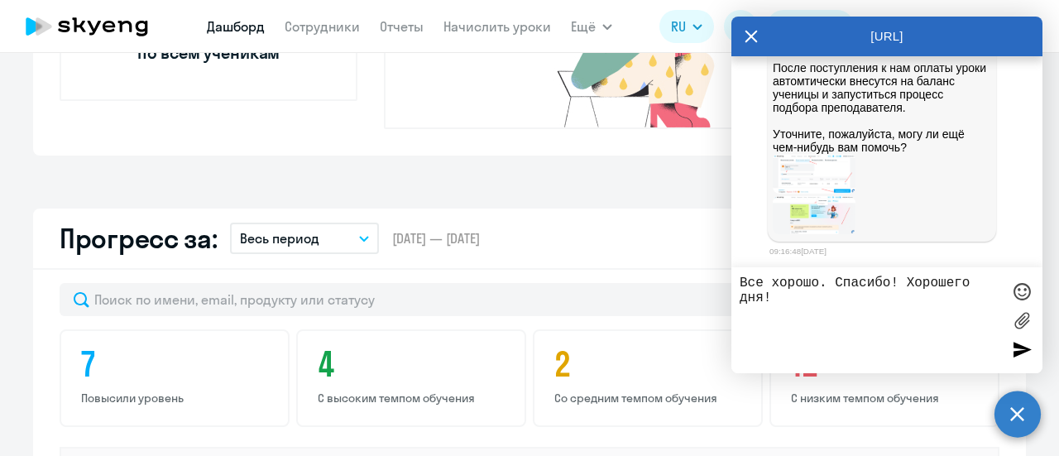
type textarea "Все хорошо. Спасибо! Хорошего дня!"
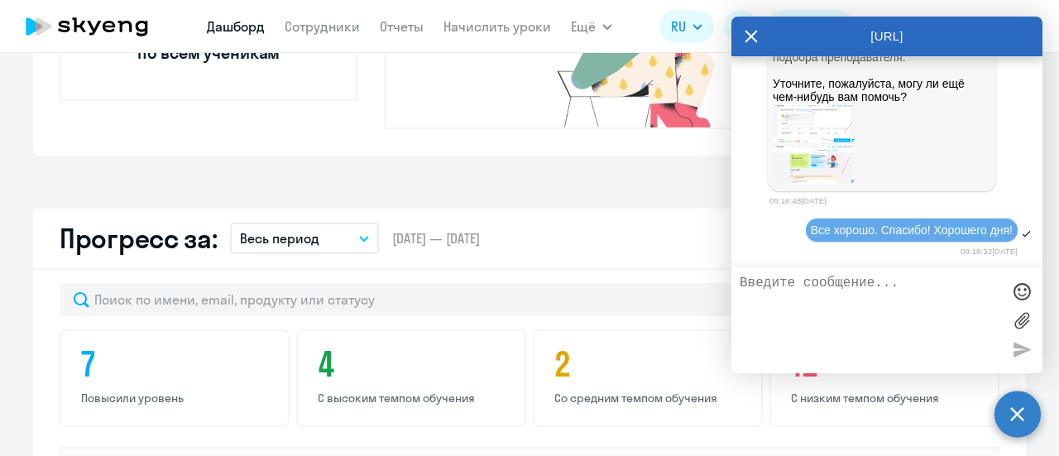
scroll to position [8428, 0]
click at [761, 42] on div "[URL]" at bounding box center [886, 37] width 311 height 40
click at [754, 34] on icon at bounding box center [750, 37] width 13 height 40
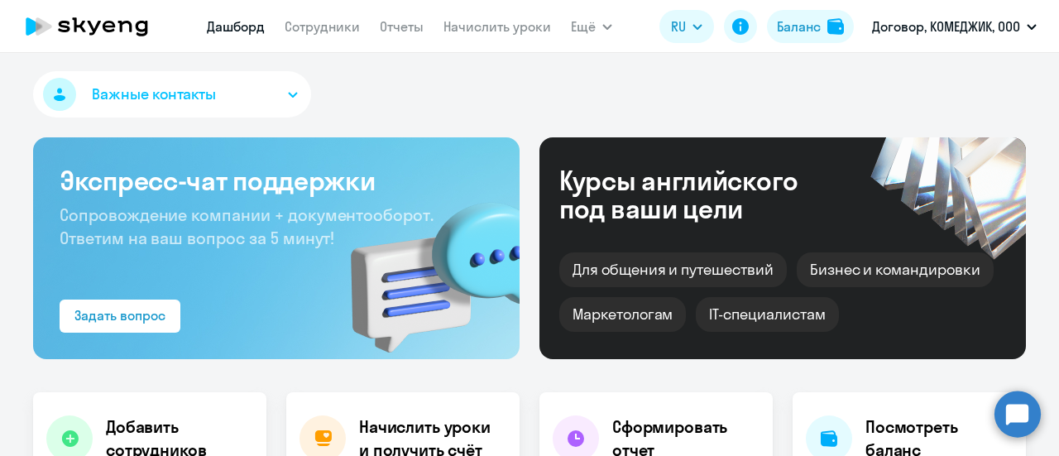
scroll to position [0, 0]
